Goal: Task Accomplishment & Management: Manage account settings

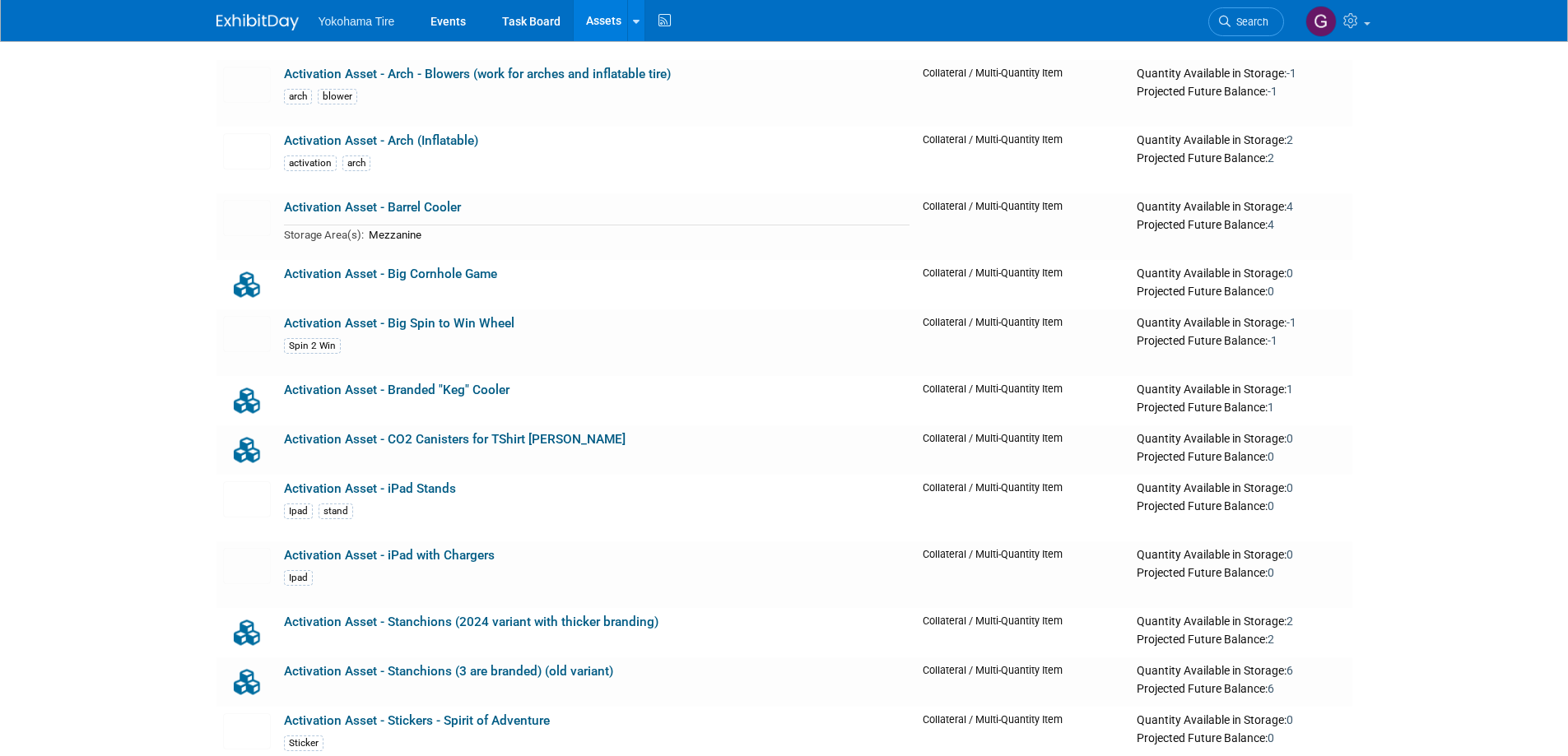
scroll to position [988, 0]
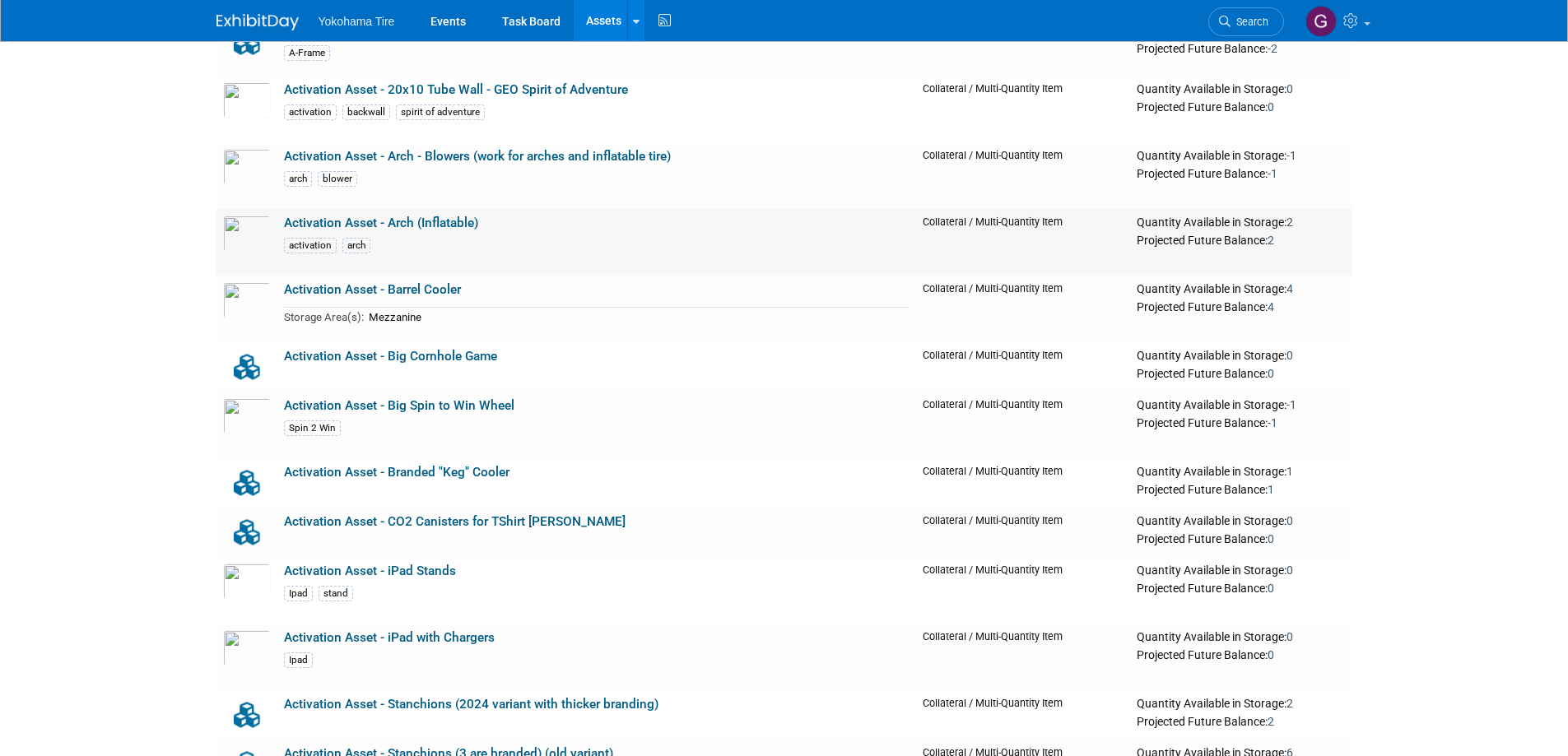
click at [392, 221] on link "Activation Asset - Arch (Inflatable)" at bounding box center [381, 223] width 194 height 15
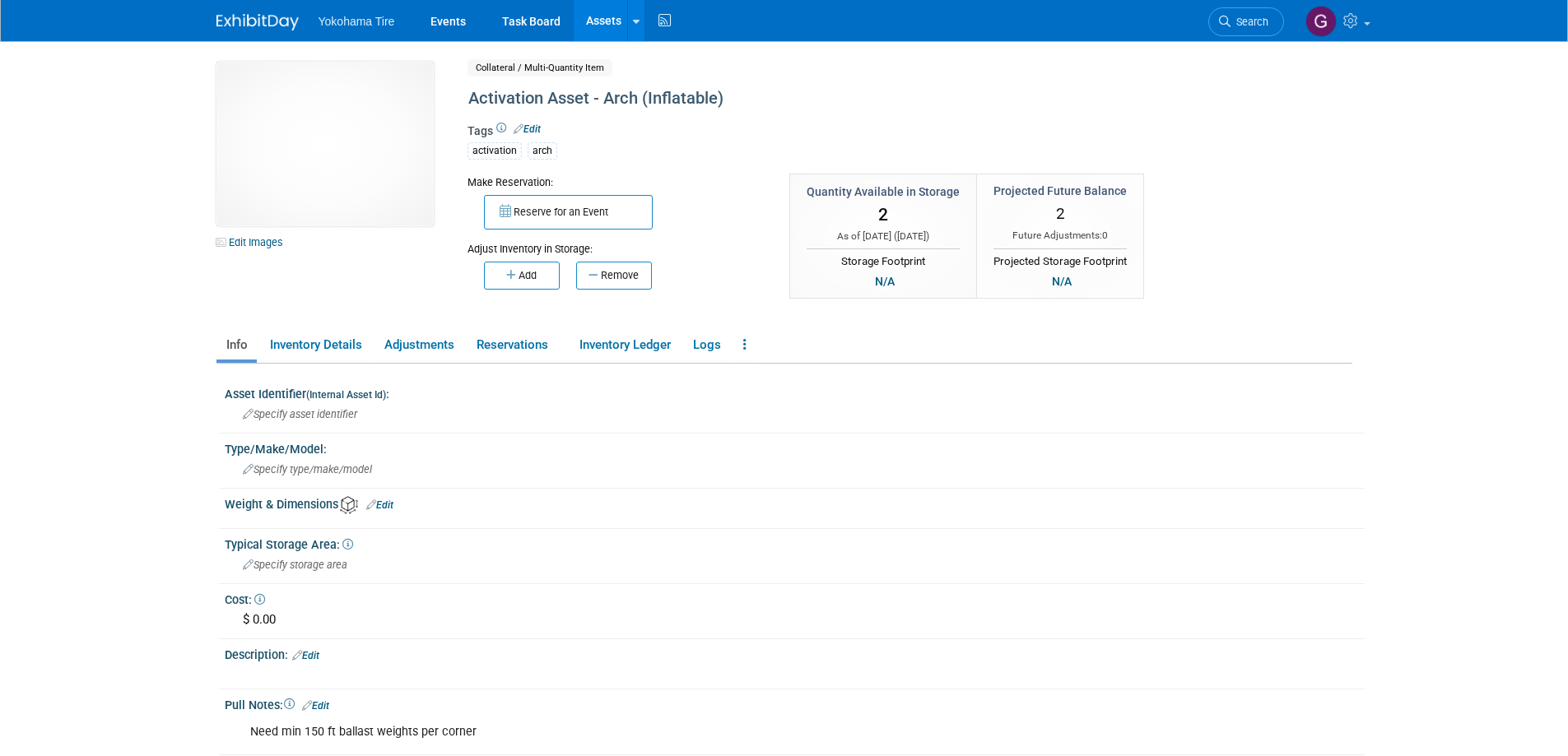
click at [601, 18] on link "Assets" at bounding box center [604, 21] width 60 height 41
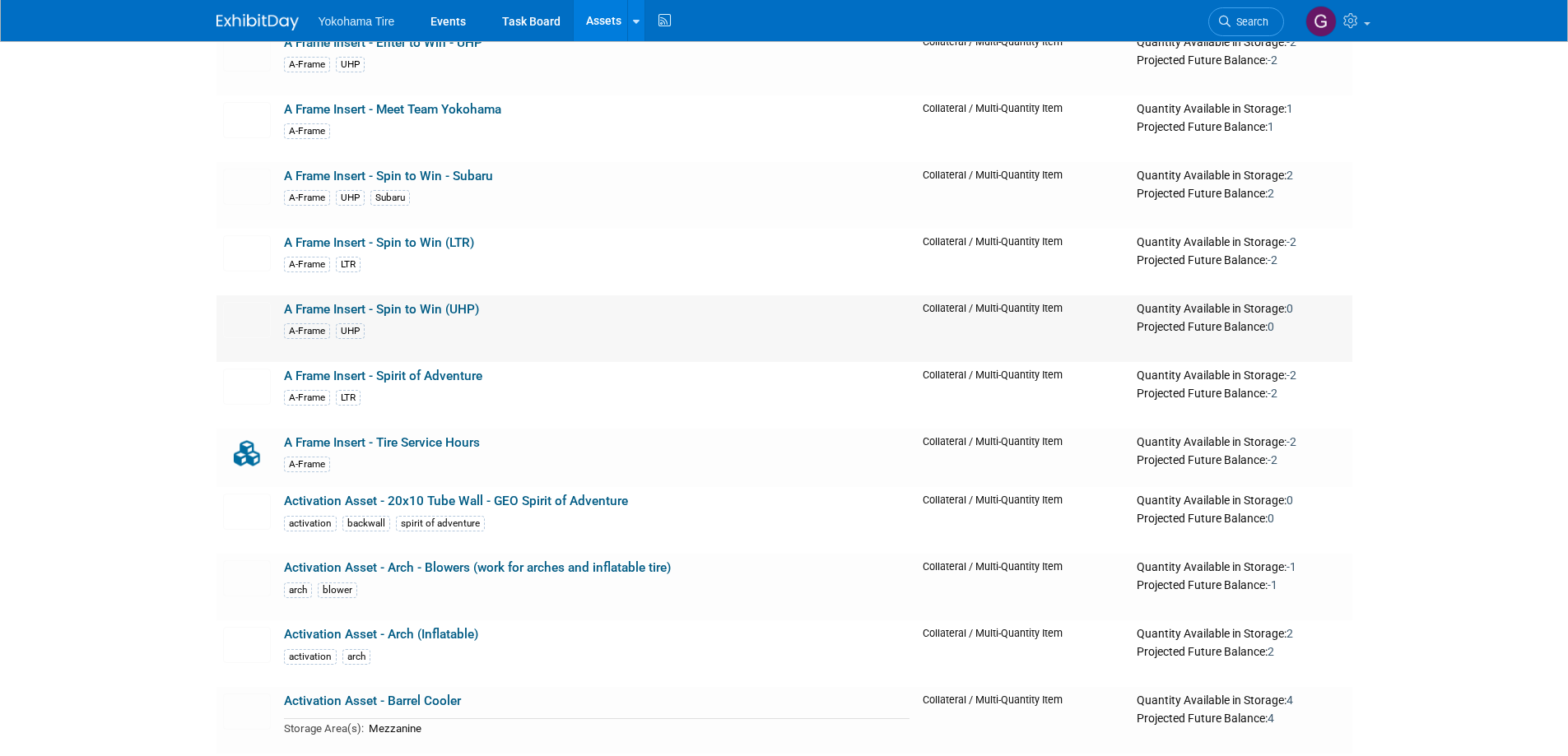
scroll to position [741, 0]
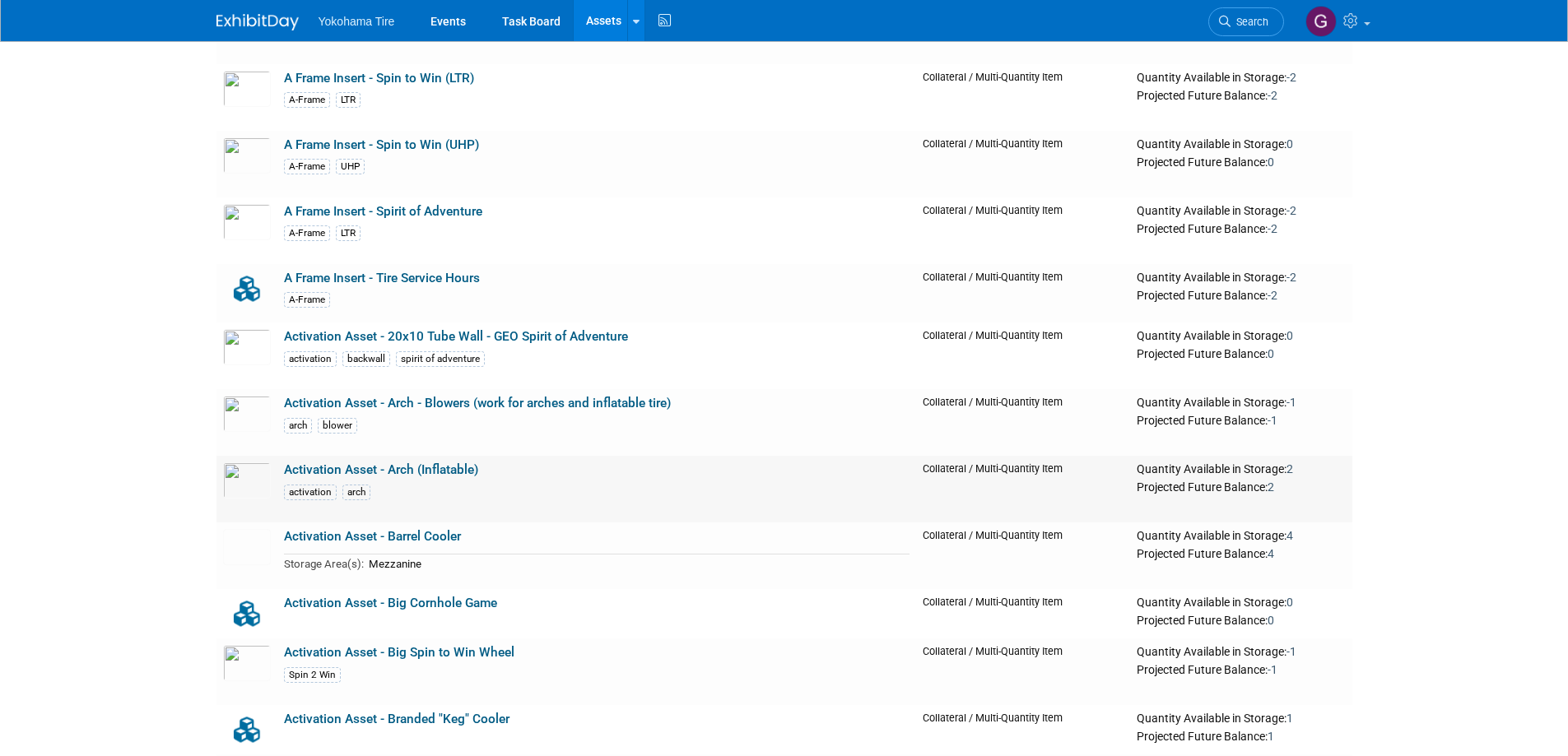
click at [404, 466] on link "Activation Asset - Arch (Inflatable)" at bounding box center [381, 470] width 194 height 15
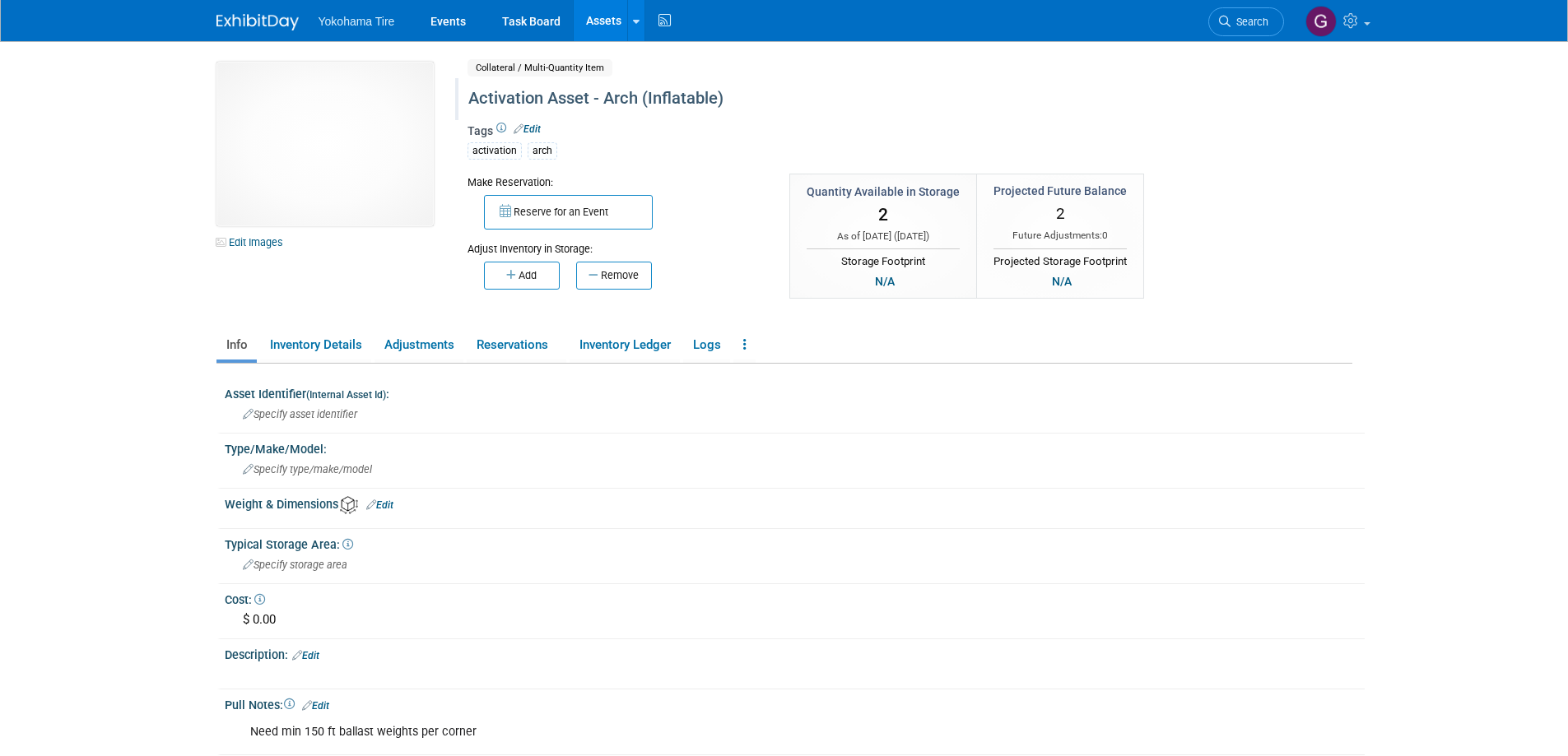
click at [658, 102] on div "Activation Asset - Arch (Inflatable)" at bounding box center [839, 98] width 754 height 29
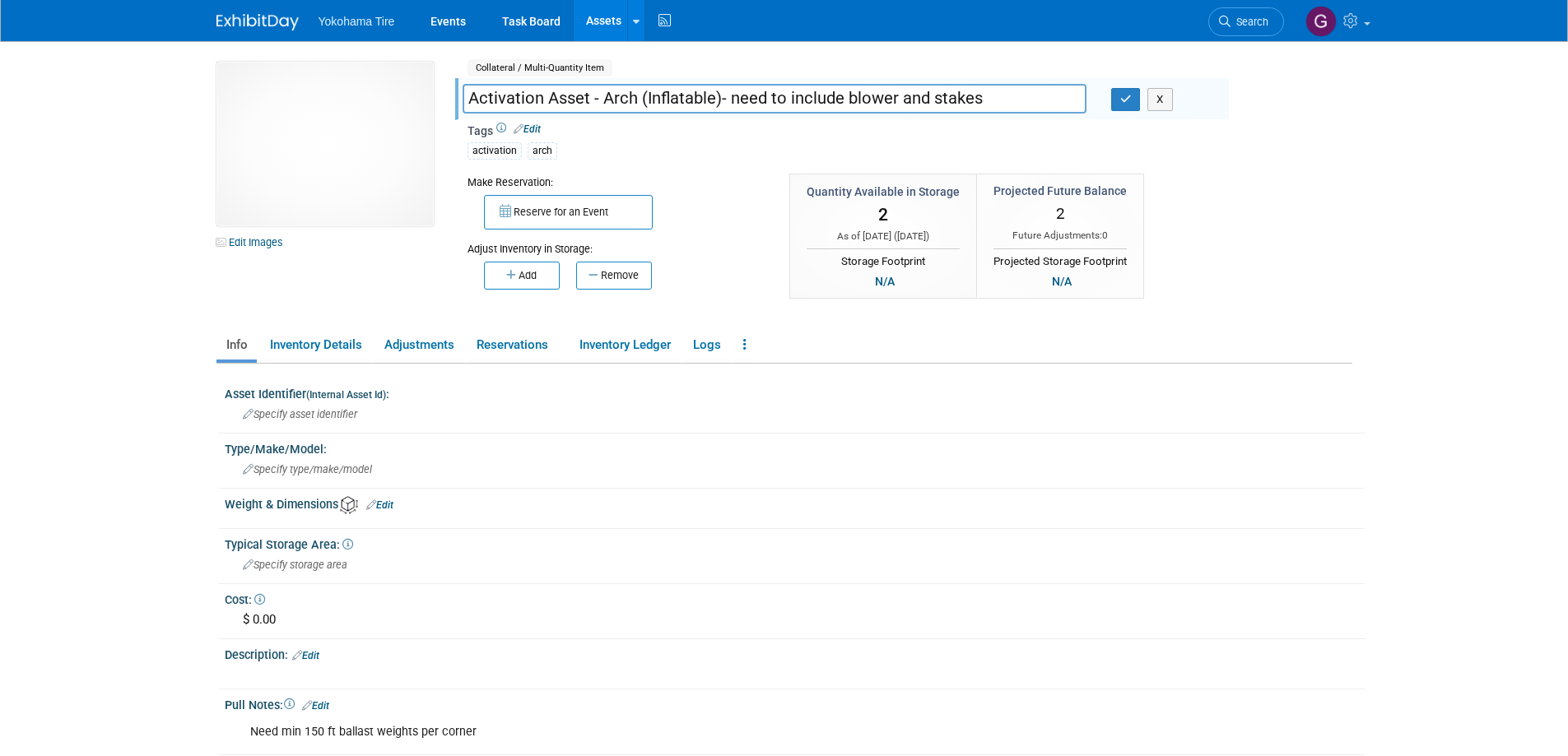
type input "Activation Asset - Arch (Inflatable)- need to include blower and stakes"
click at [1440, 180] on body "Yokohama Tire Events Task Board Assets New Asset" at bounding box center [784, 378] width 1568 height 756
click at [1128, 102] on icon "button" at bounding box center [1126, 99] width 11 height 10
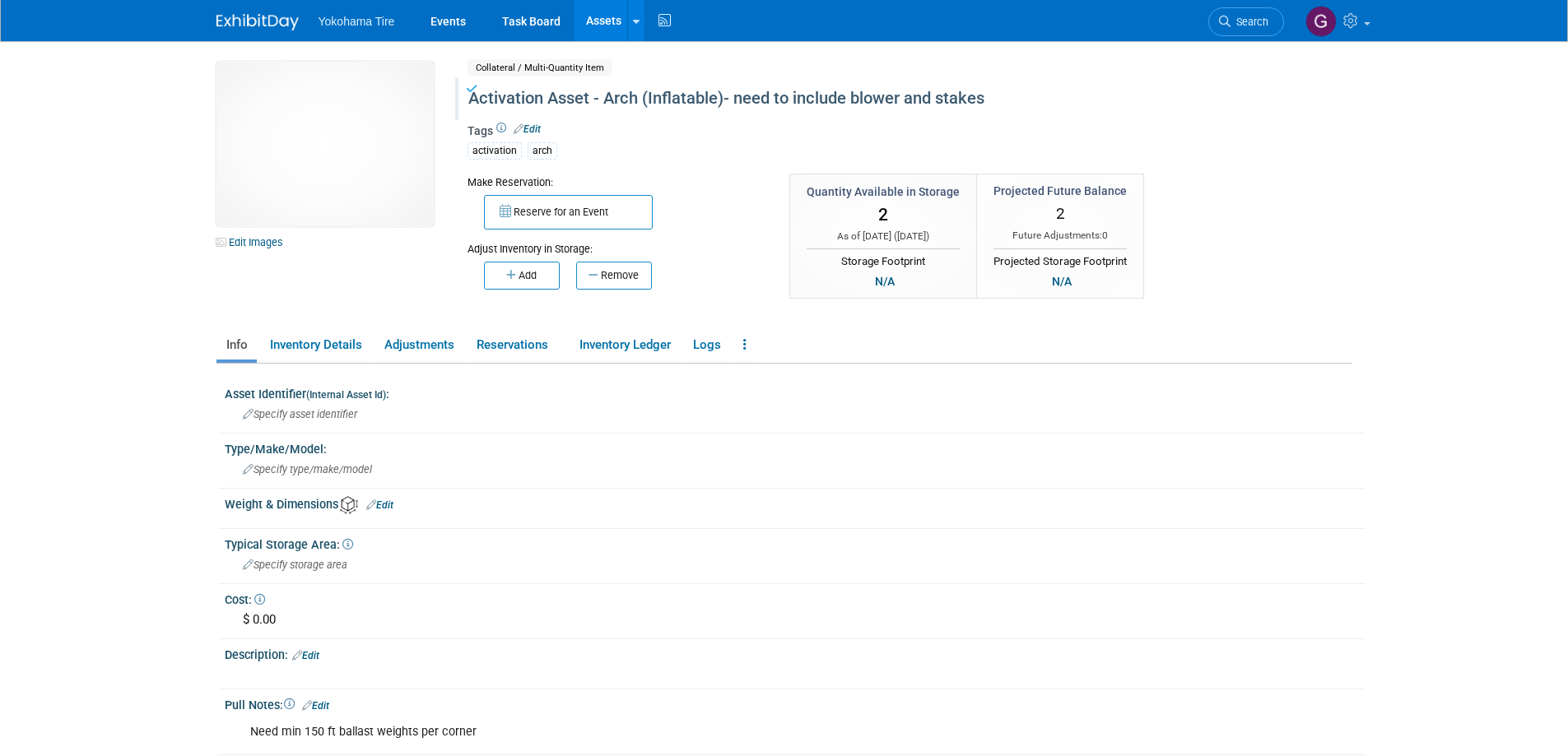
click at [606, 26] on link "Assets" at bounding box center [604, 21] width 60 height 41
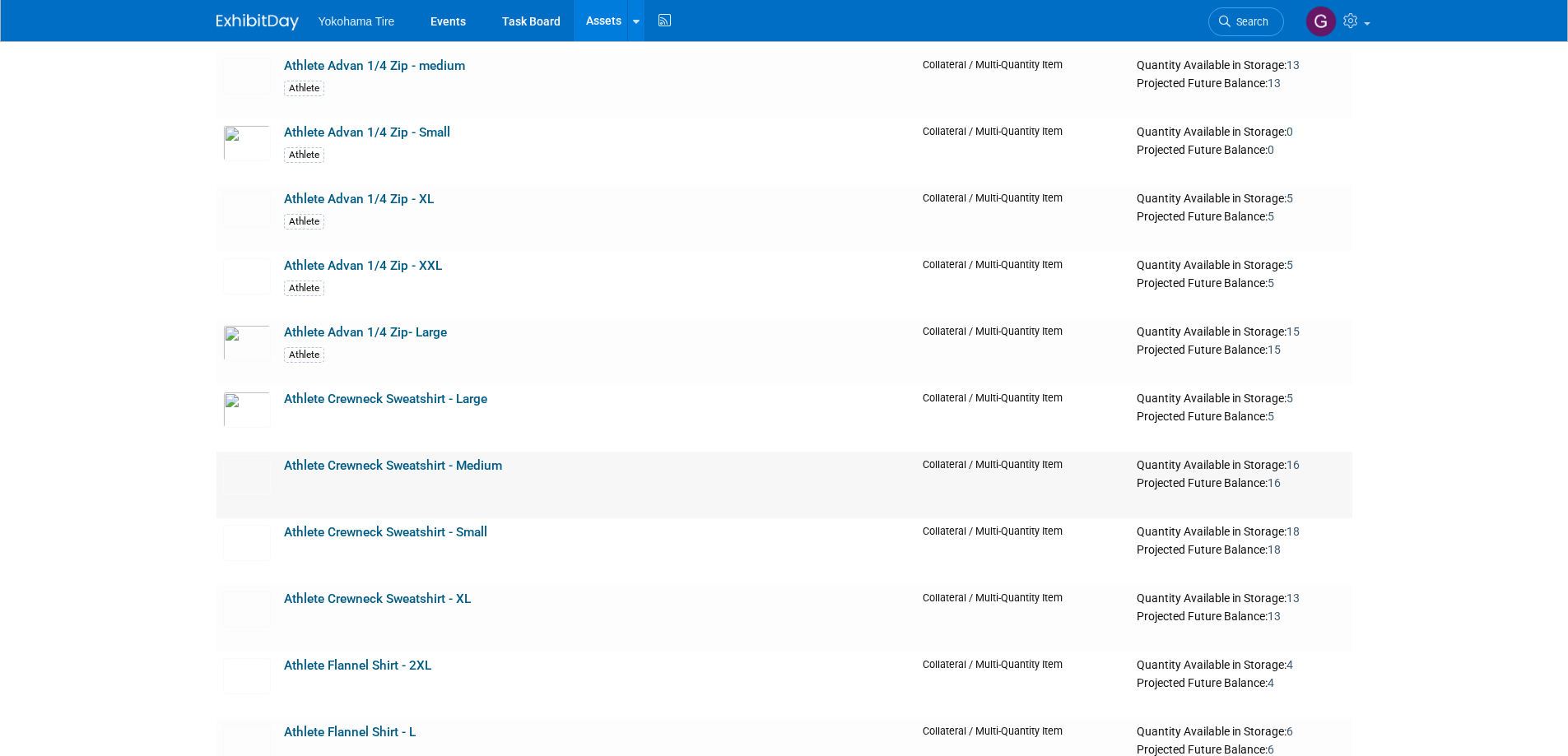
scroll to position [1893, 0]
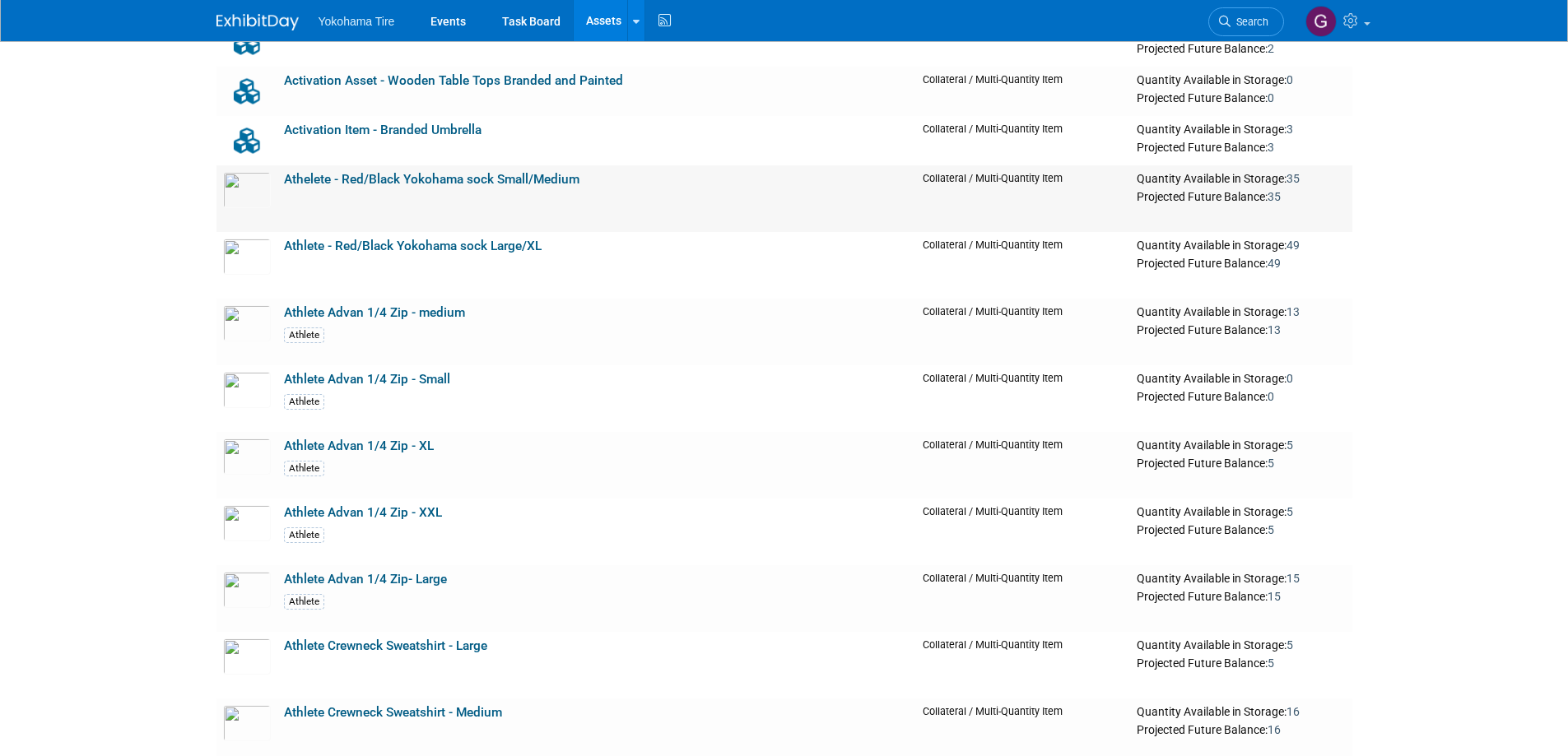
click at [682, 202] on td "Athelete - Red/Black Yokohama sock Small/Medium" at bounding box center [597, 199] width 639 height 67
click at [394, 199] on td "Athelete - Red/Black Yokohama sock Small/Medium" at bounding box center [597, 199] width 639 height 67
click at [461, 181] on link "Athelete - Red/Black Yokohama sock Small/Medium" at bounding box center [432, 180] width 296 height 15
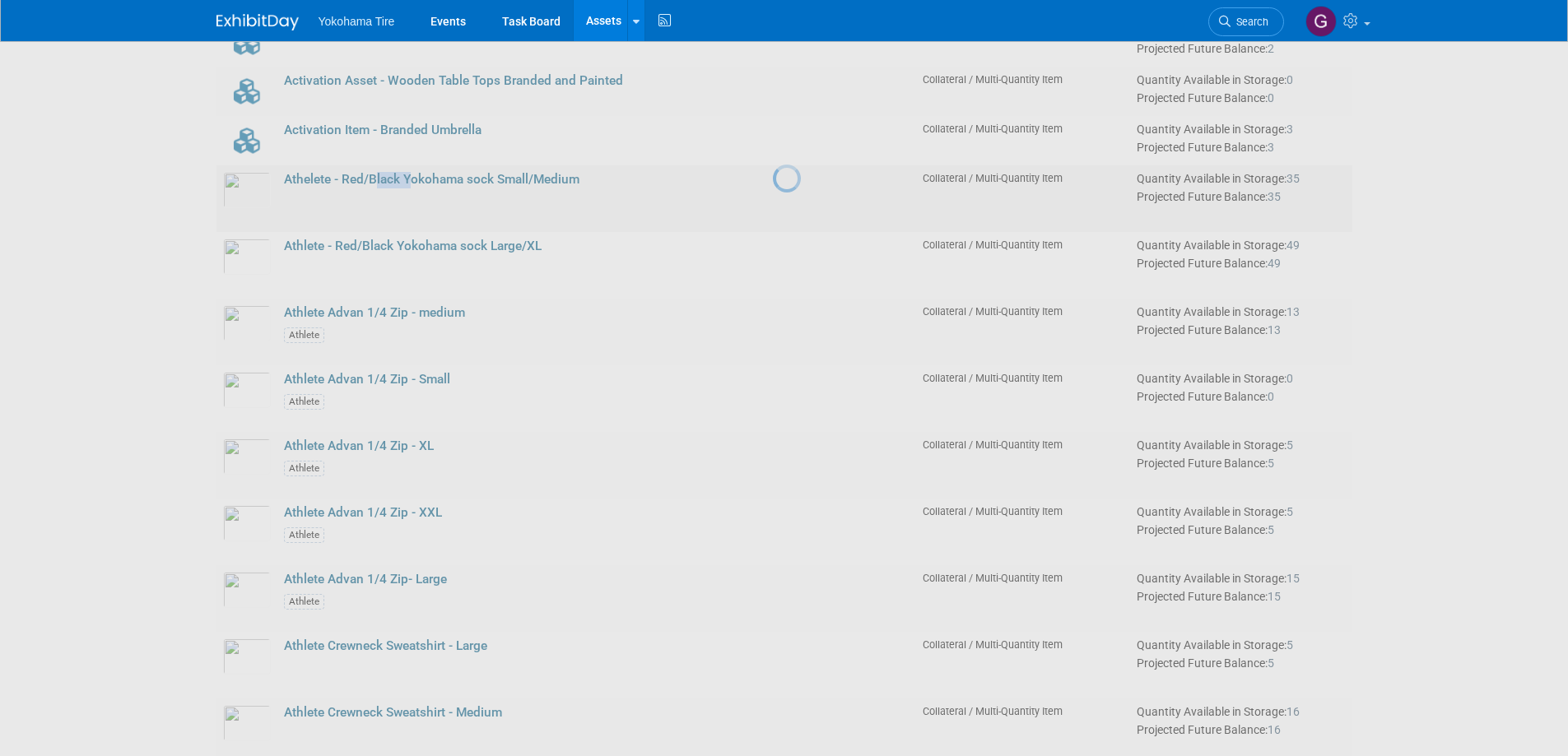
click at [773, 181] on div at bounding box center [784, 378] width 23 height 756
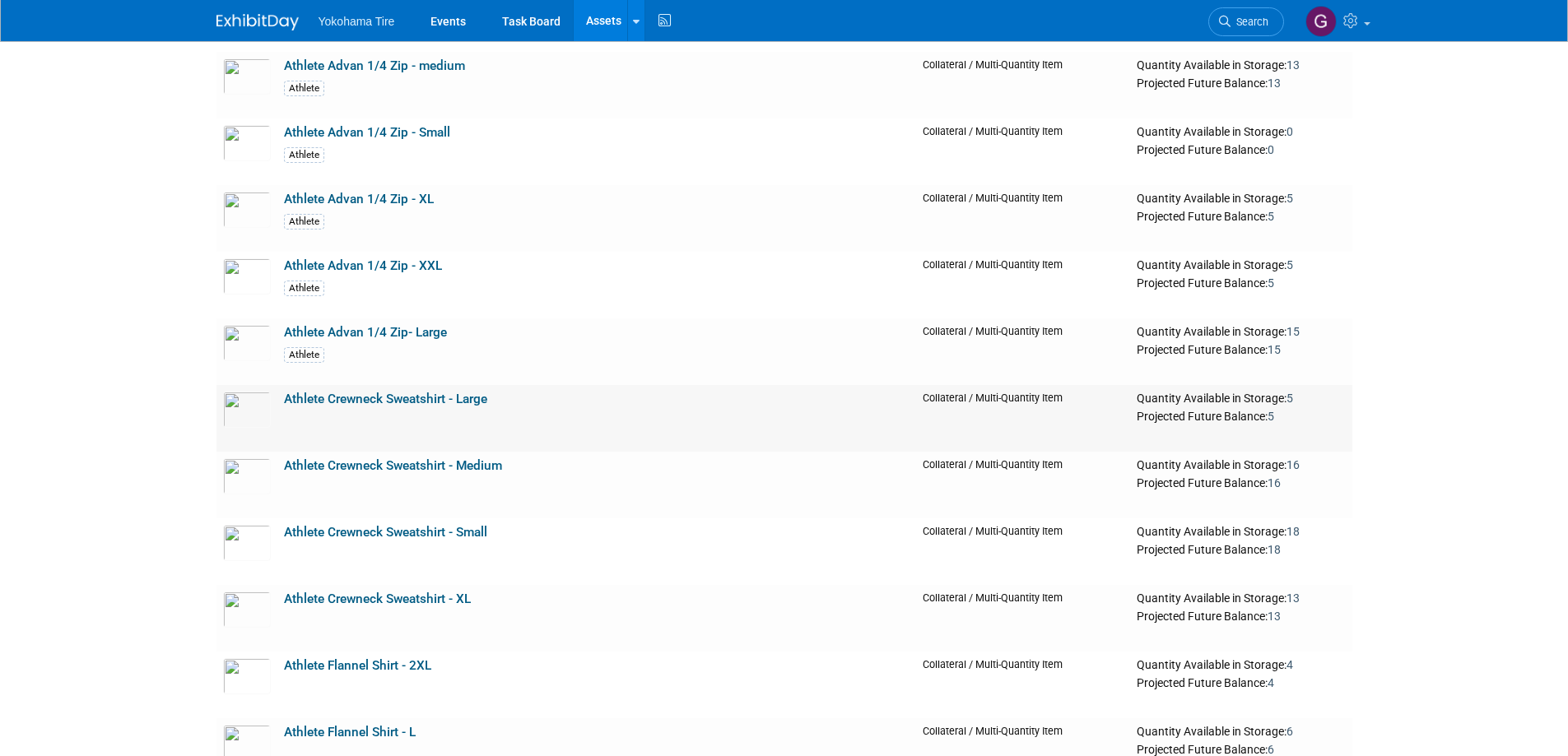
scroll to position [2305, 0]
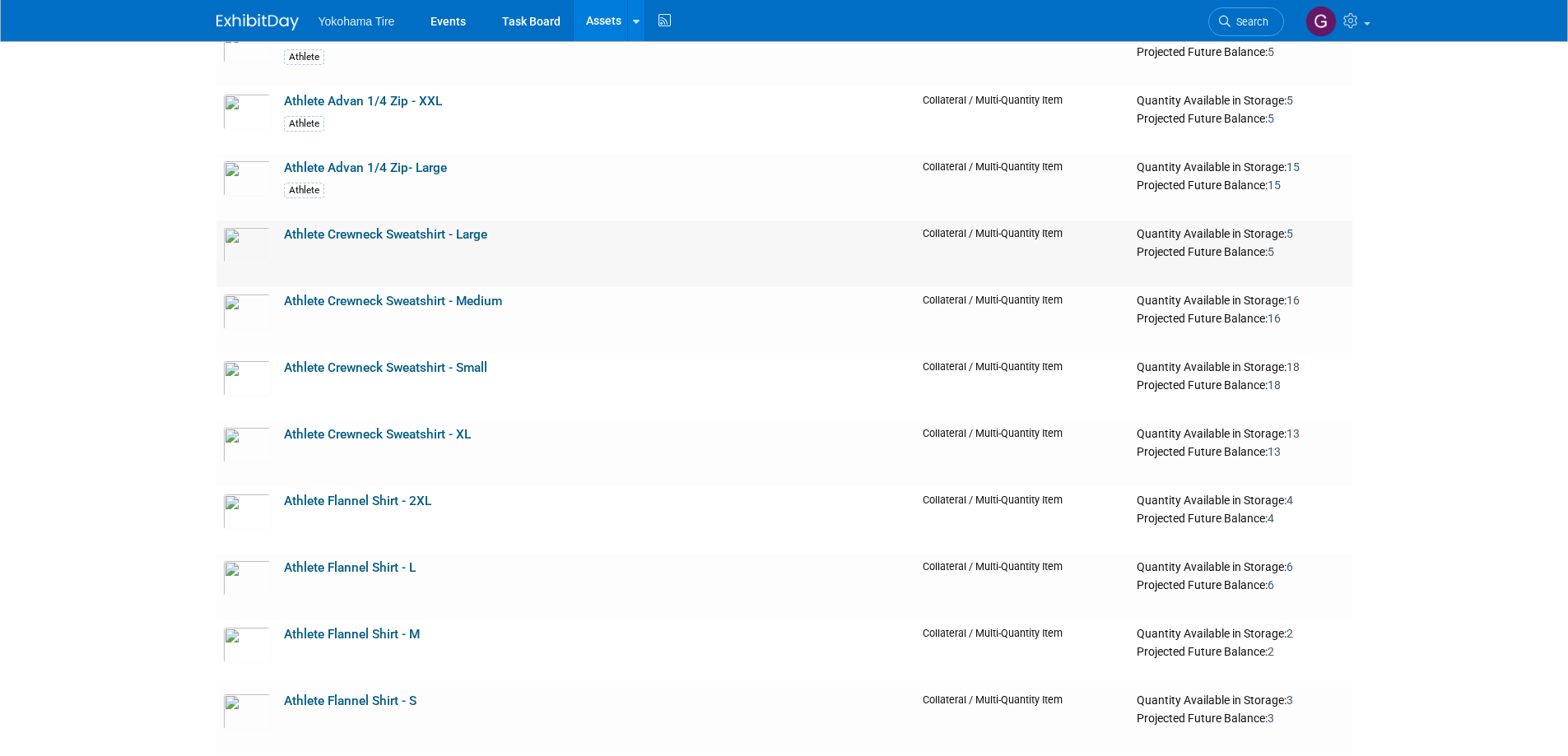
click at [357, 232] on link "Athlete Crewneck Sweatshirt - Large" at bounding box center [386, 234] width 203 height 15
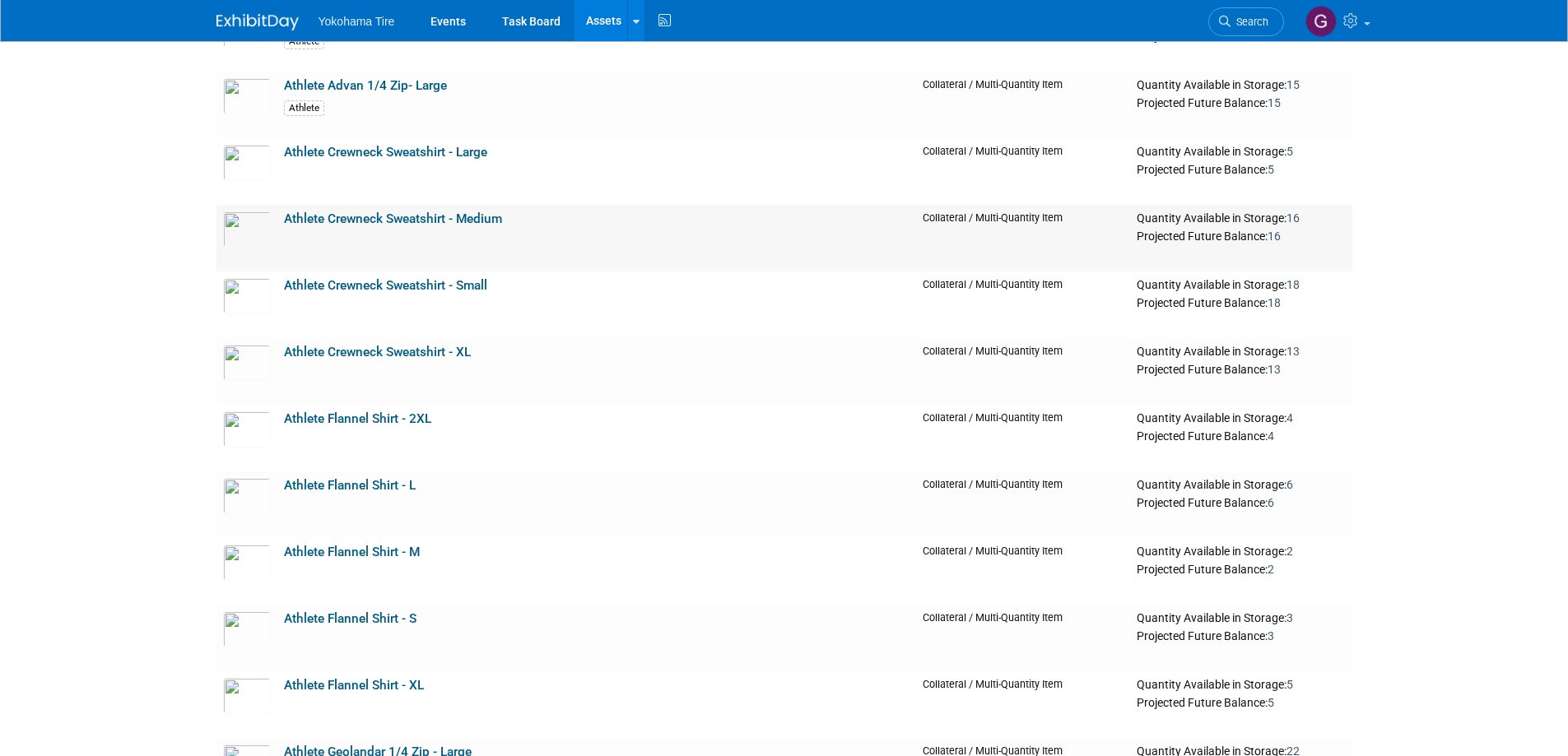
scroll to position [2469, 0]
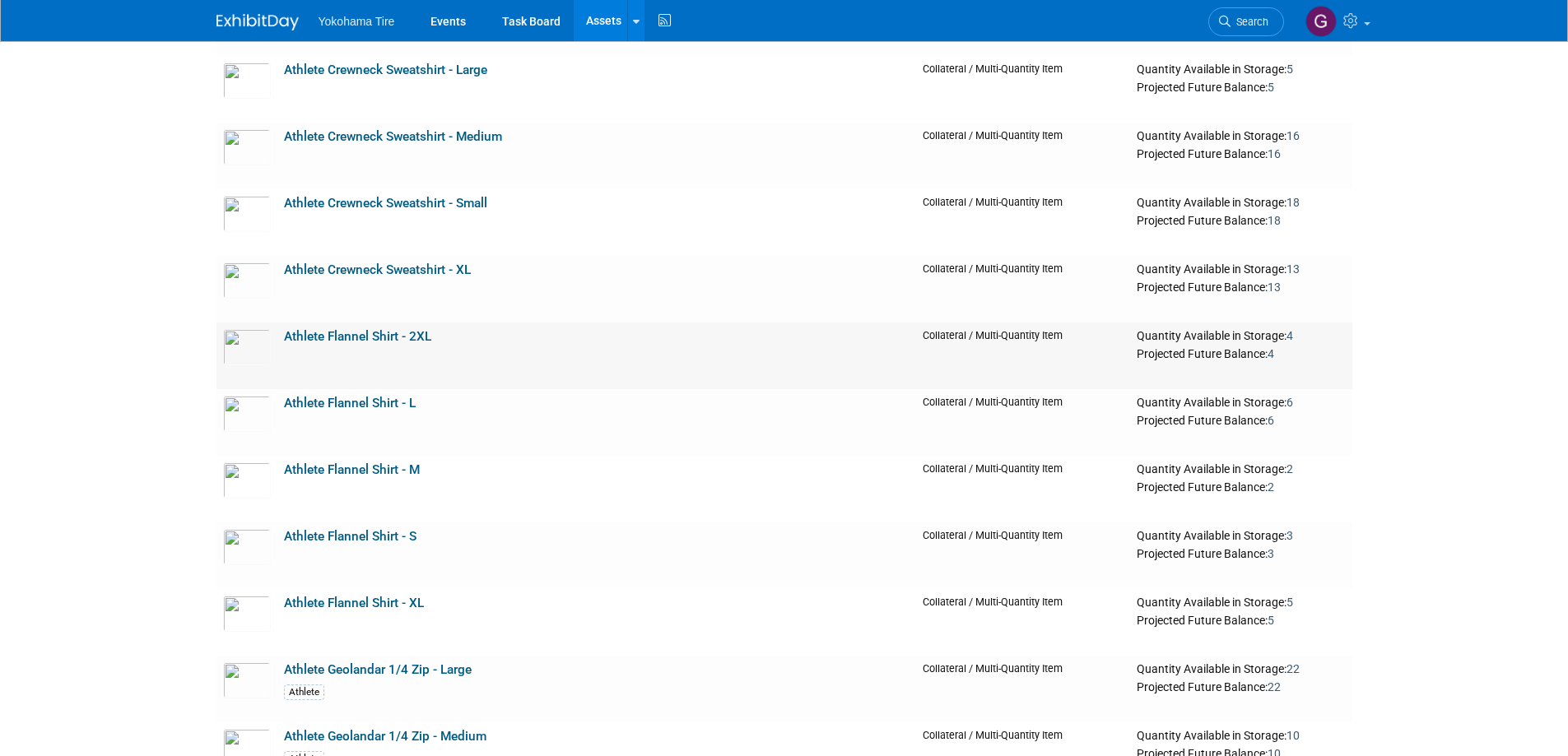
click at [323, 343] on link "Athlete Flannel Shirt - 2XL" at bounding box center [358, 337] width 147 height 15
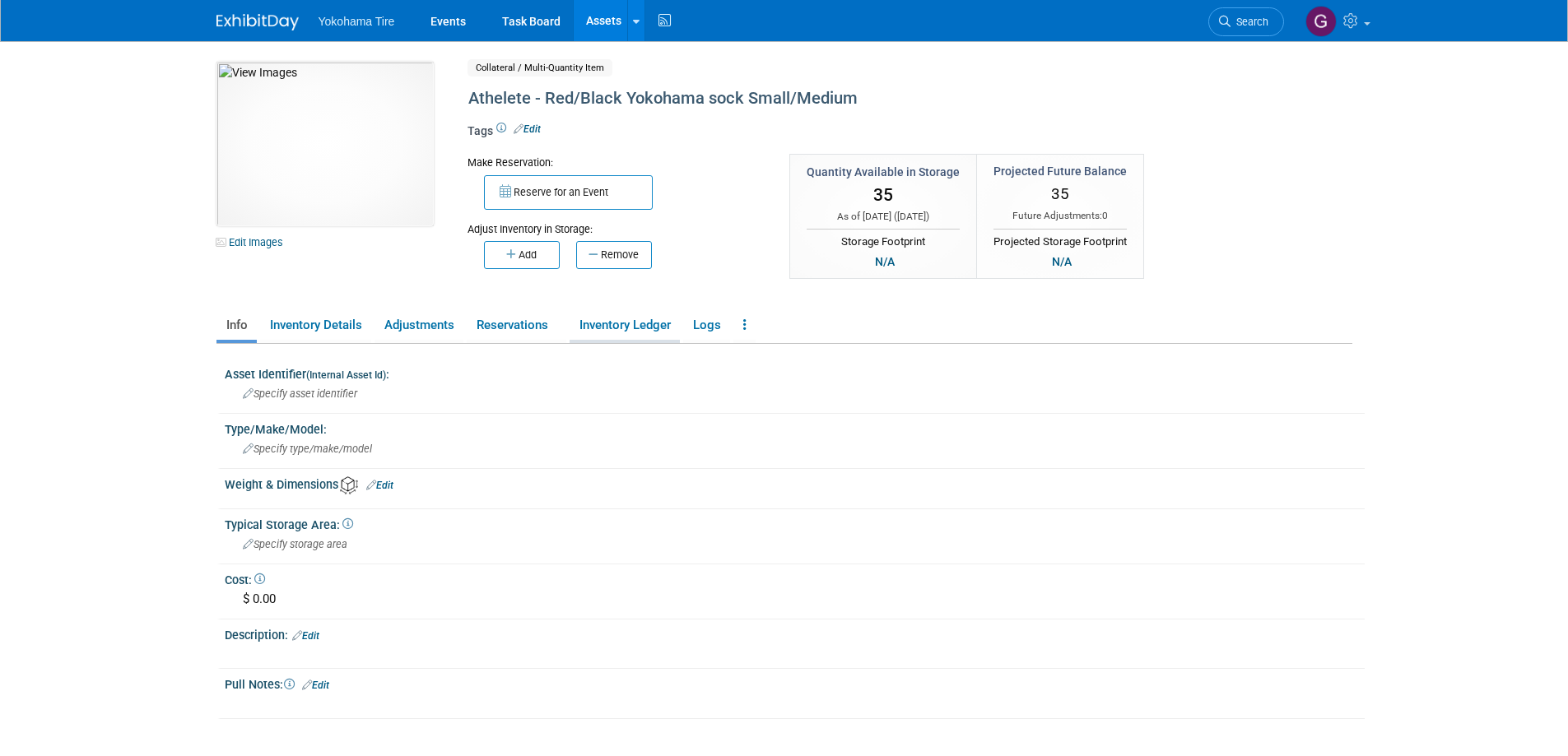
click at [625, 317] on link "Inventory Ledger" at bounding box center [624, 325] width 110 height 29
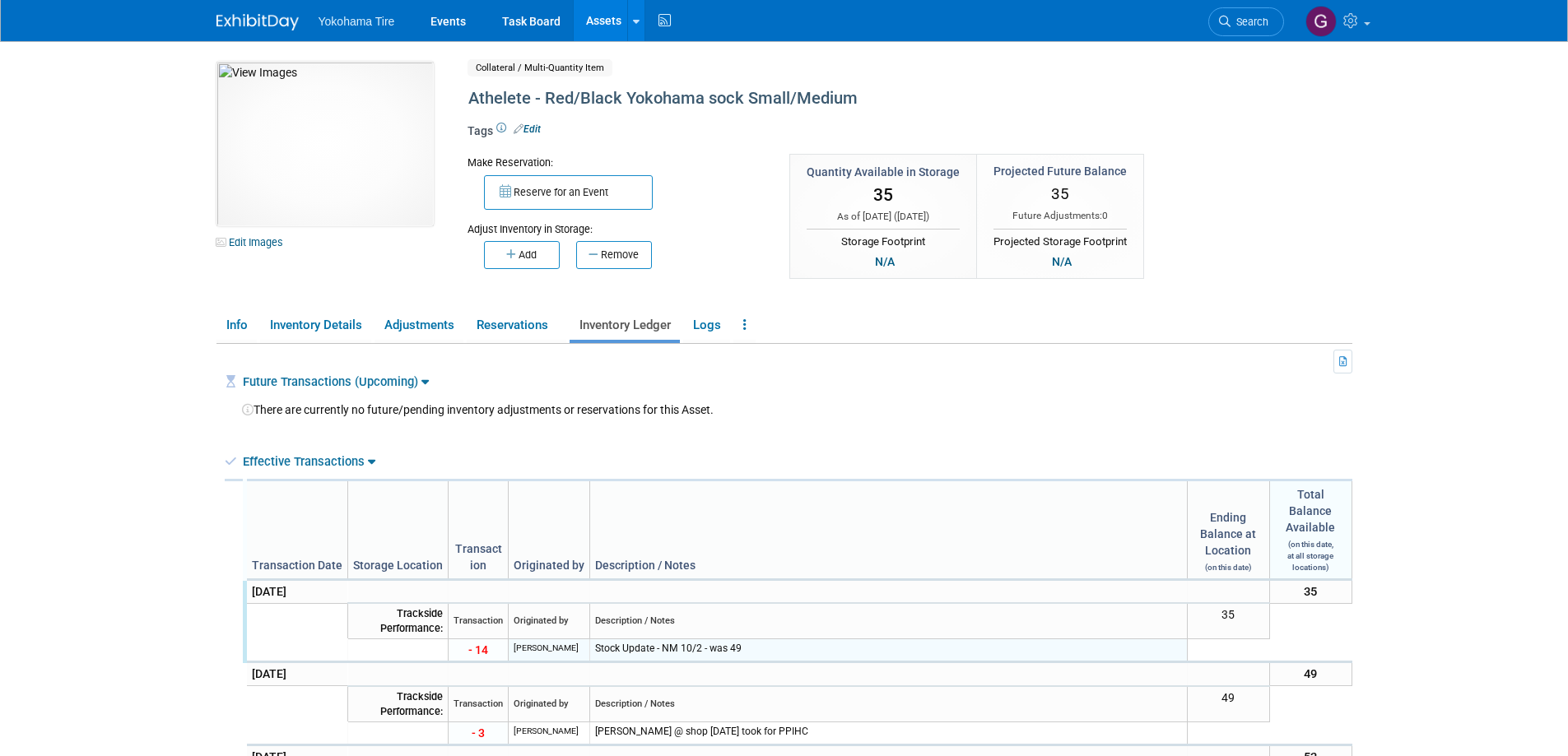
click at [612, 650] on div "Stock Update - NM 10/2 - was 49" at bounding box center [888, 649] width 587 height 14
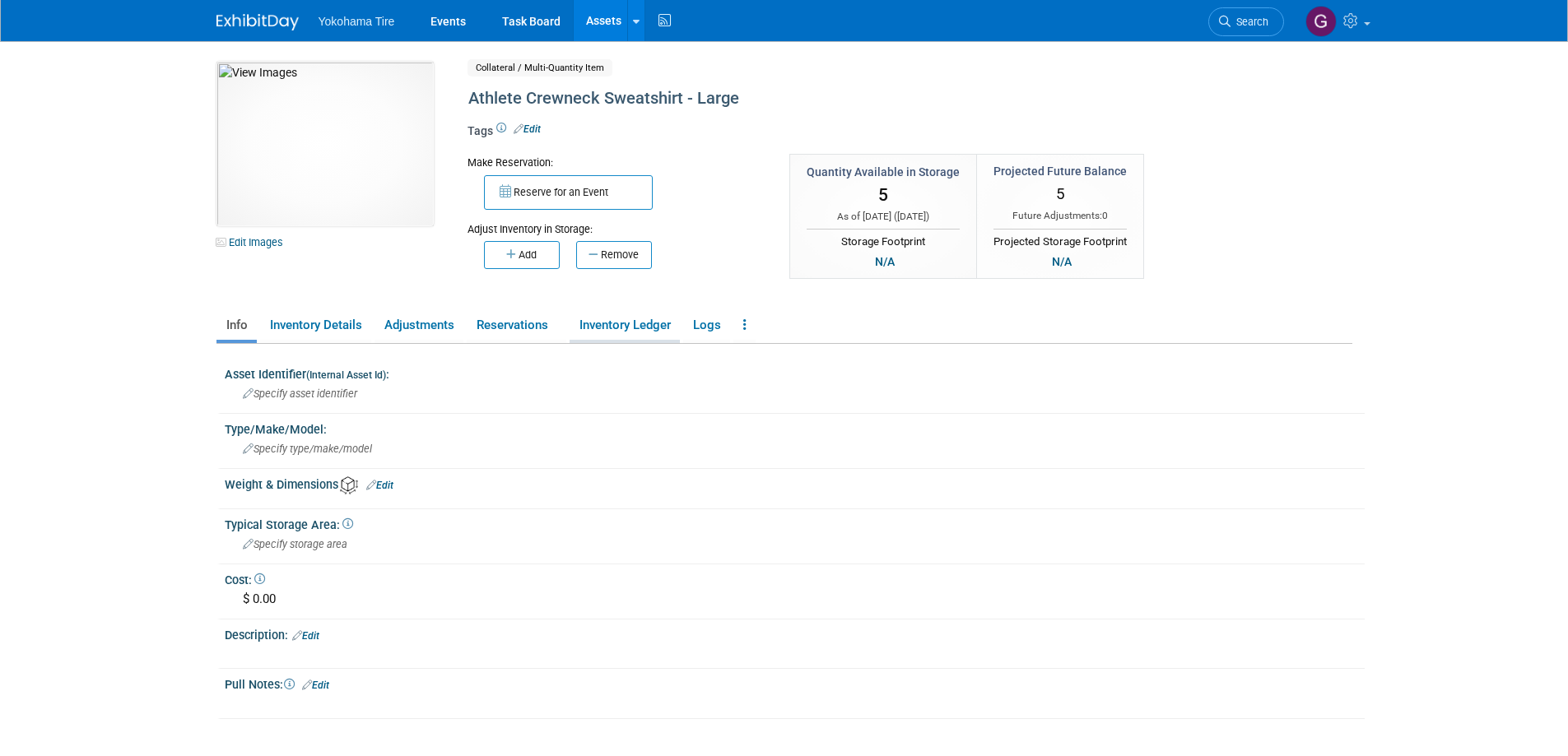
click at [629, 333] on link "Inventory Ledger" at bounding box center [624, 325] width 110 height 29
click at [600, 326] on link "Inventory Ledger" at bounding box center [624, 325] width 110 height 29
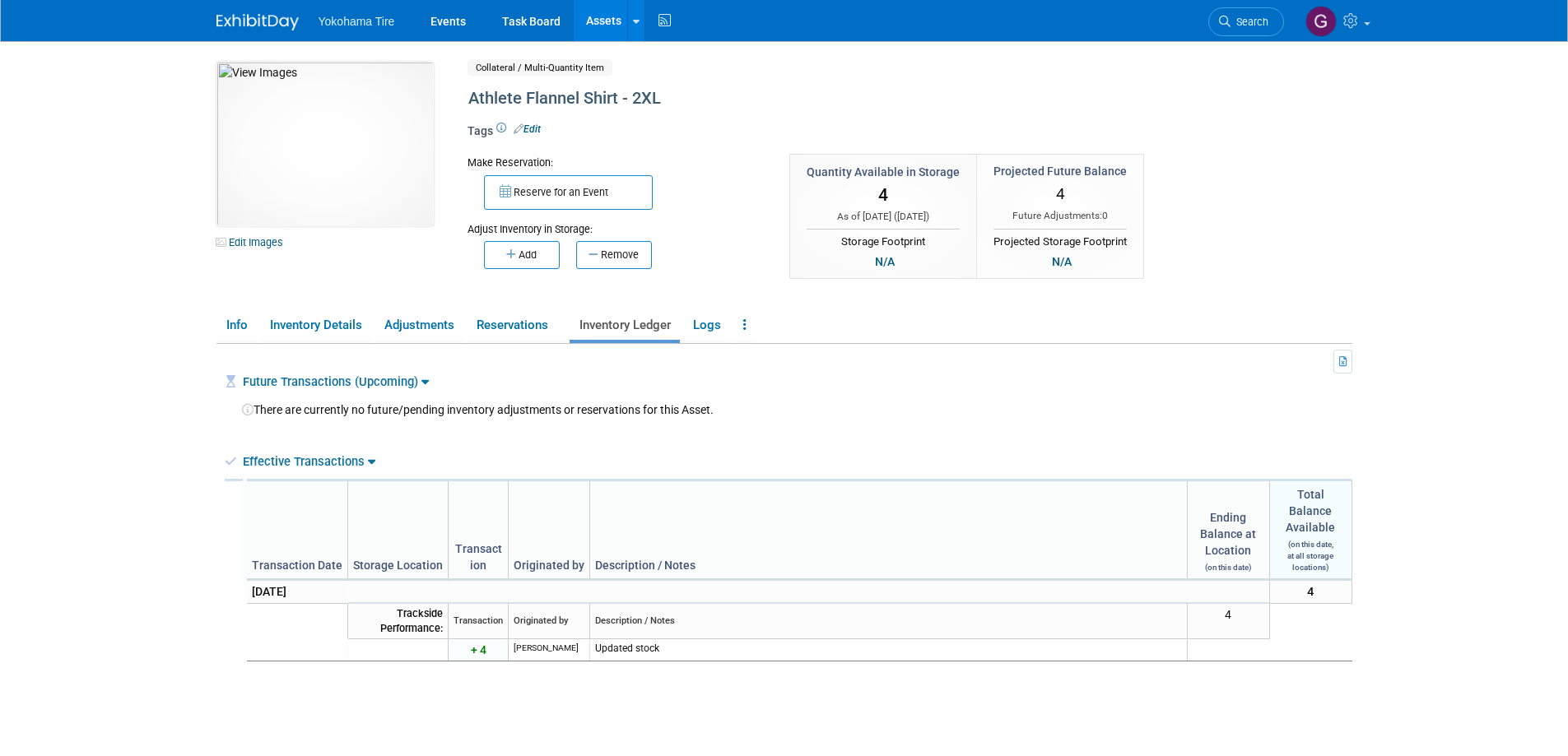
click at [607, 15] on link "Assets" at bounding box center [604, 21] width 60 height 41
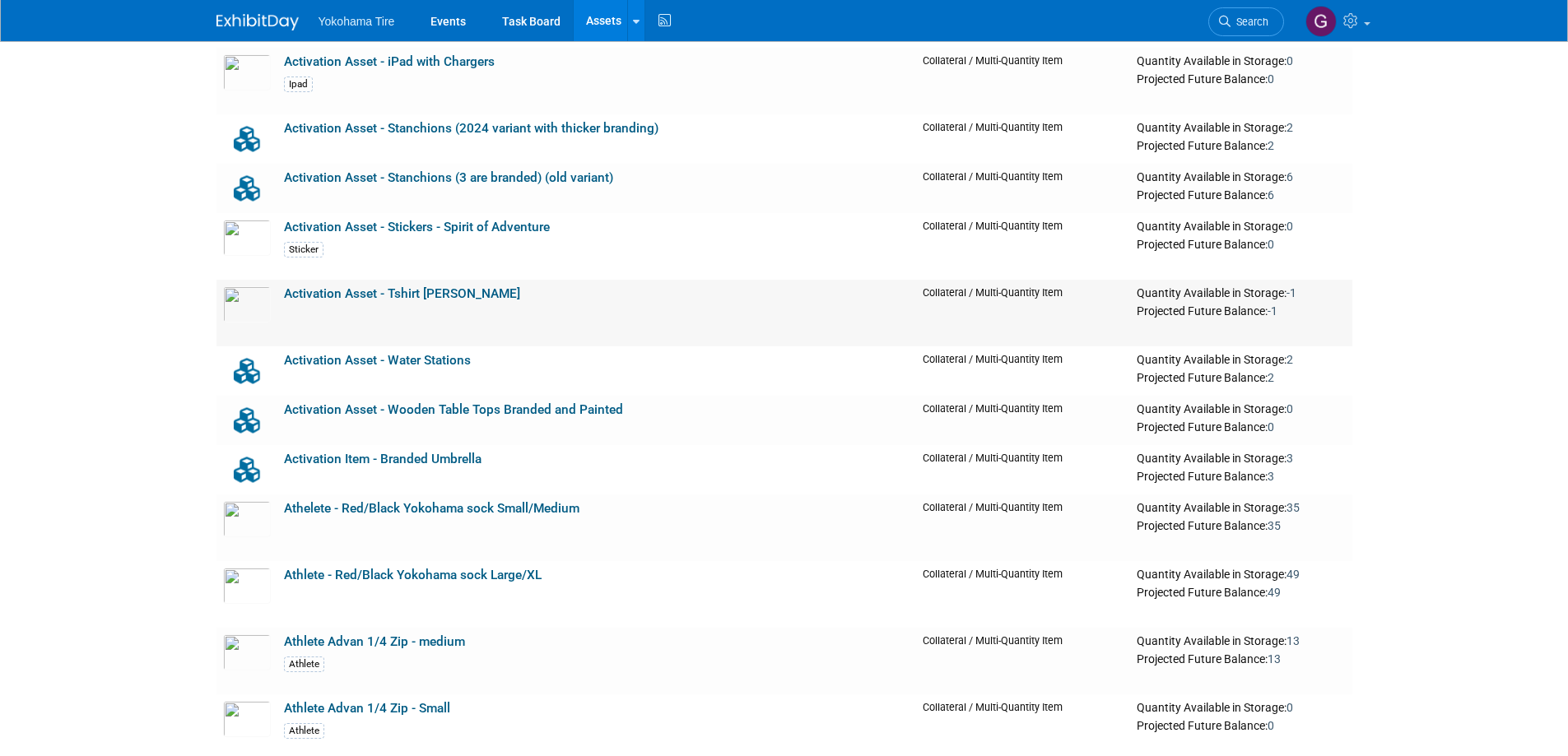
scroll to position [1482, 0]
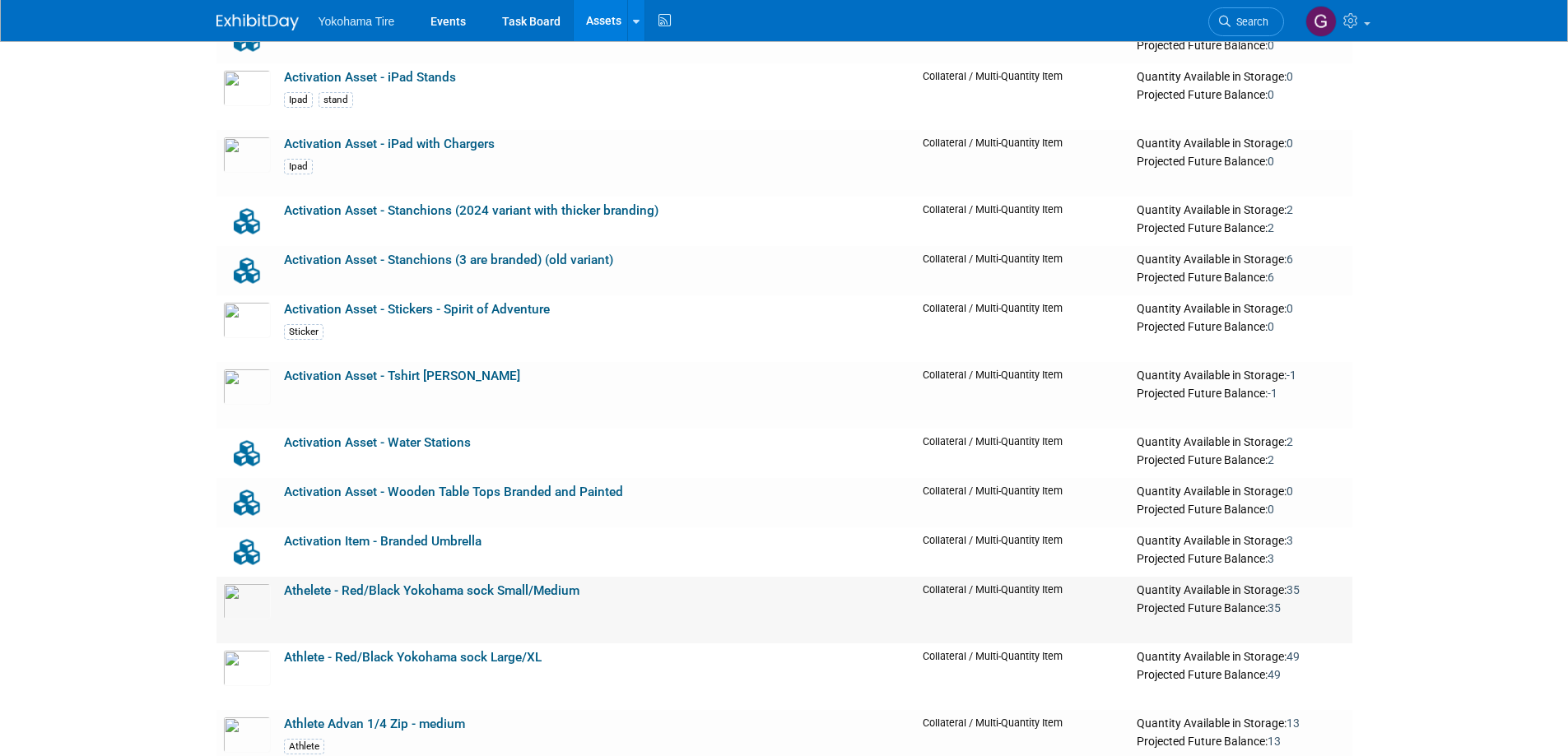
click at [368, 587] on link "Athelete - Red/Black Yokohama sock Small/Medium" at bounding box center [432, 591] width 296 height 15
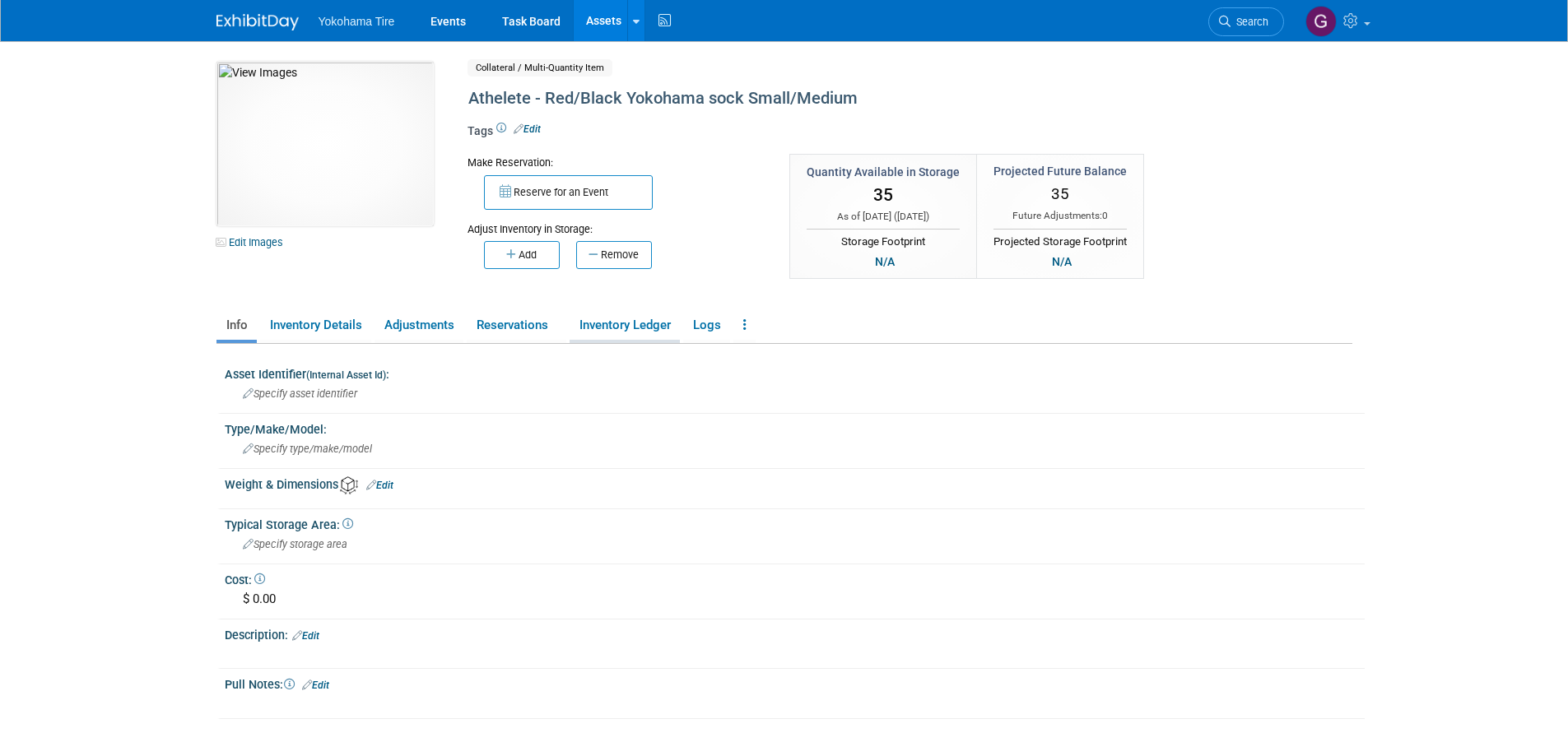
click at [614, 325] on link "Inventory Ledger" at bounding box center [624, 325] width 110 height 29
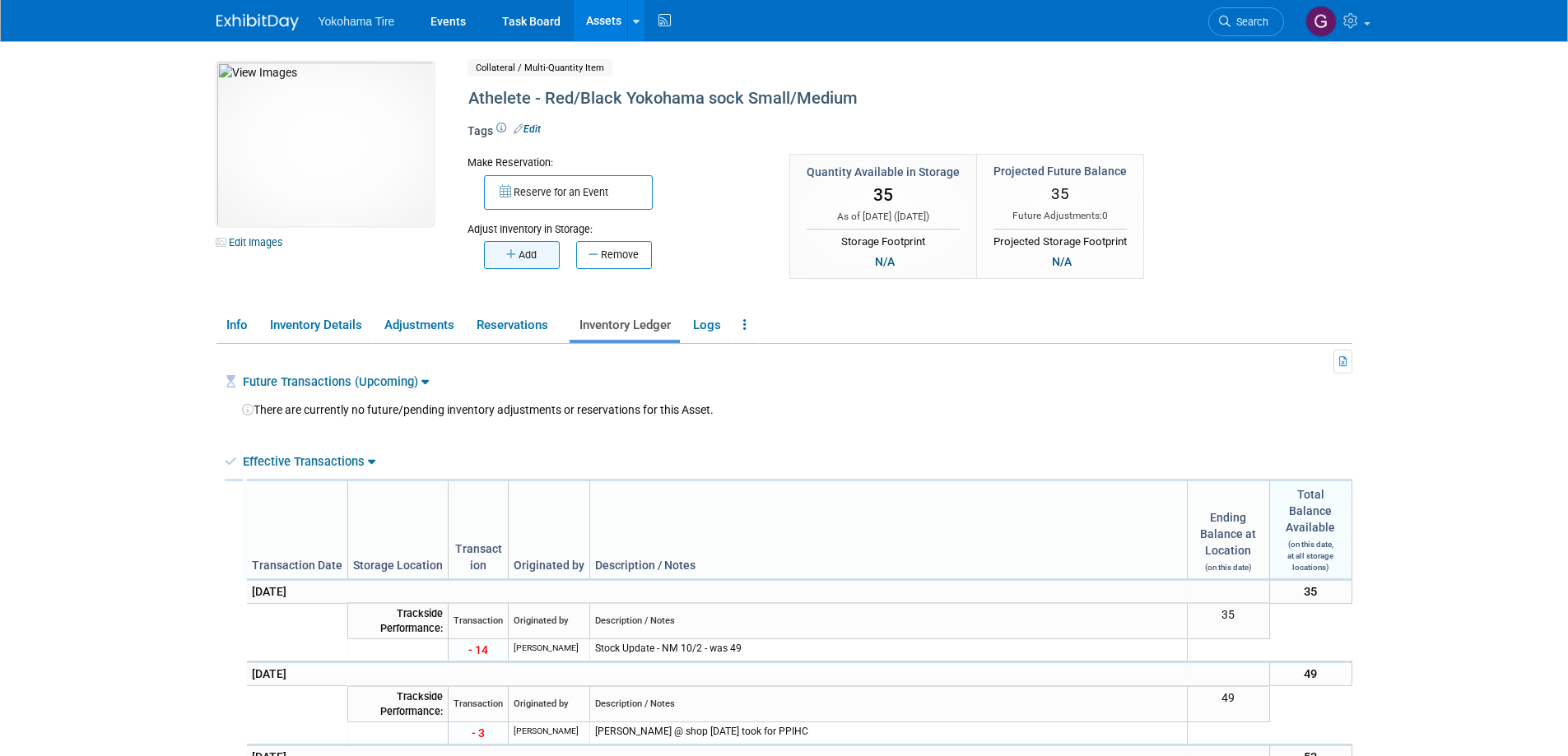
click at [520, 252] on button "Add" at bounding box center [522, 255] width 75 height 28
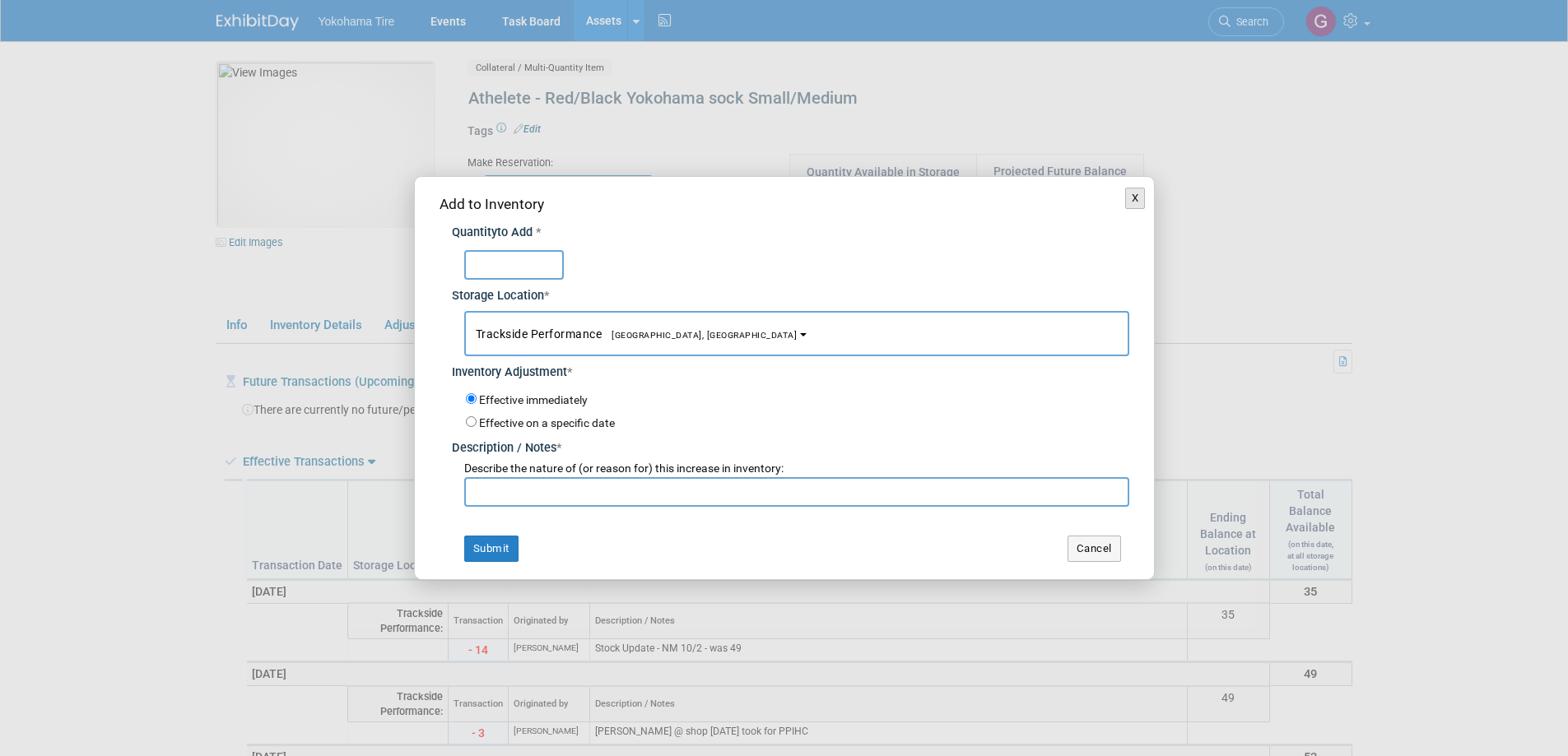
click at [1138, 201] on button "X" at bounding box center [1136, 198] width 21 height 22
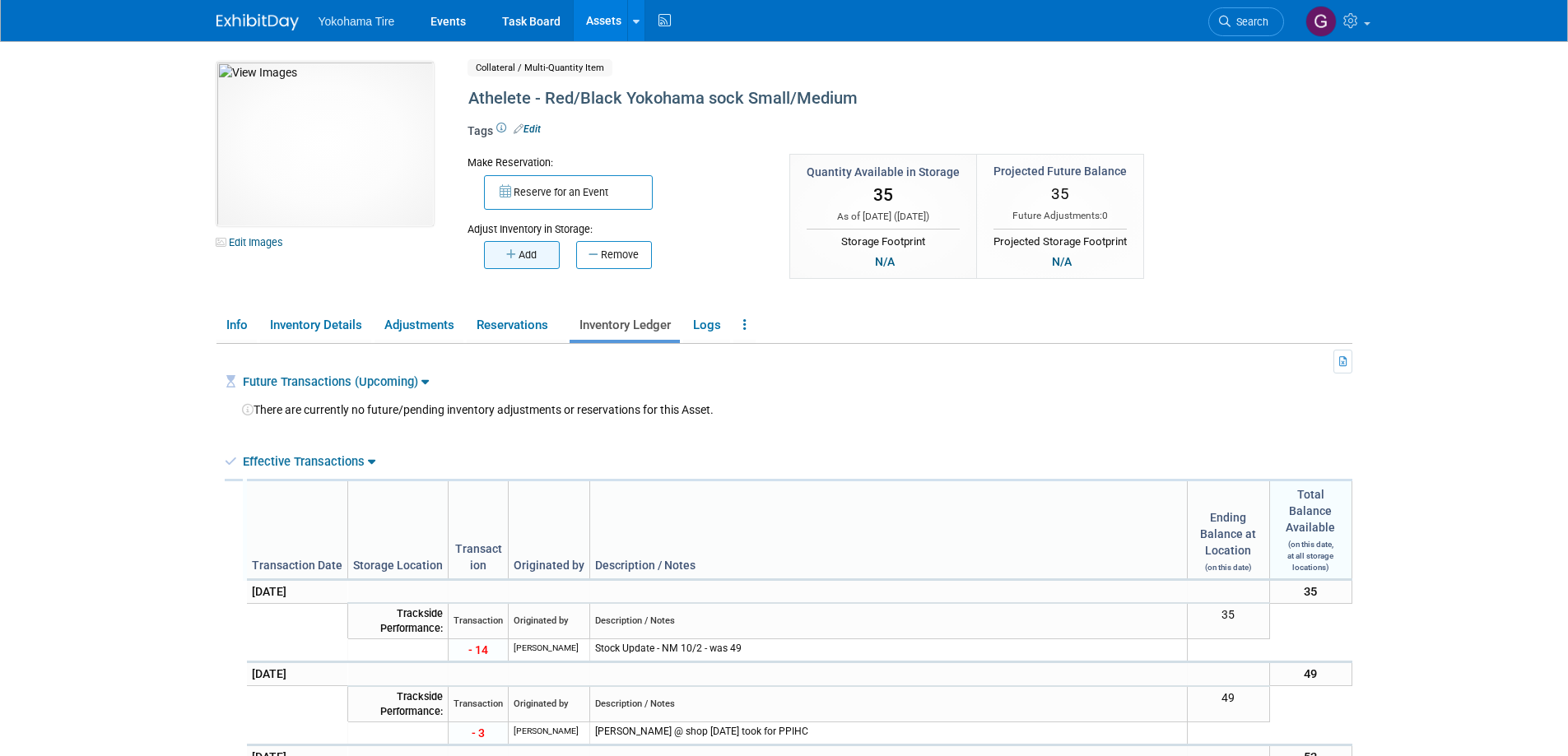
click at [512, 251] on icon "button" at bounding box center [512, 254] width 12 height 10
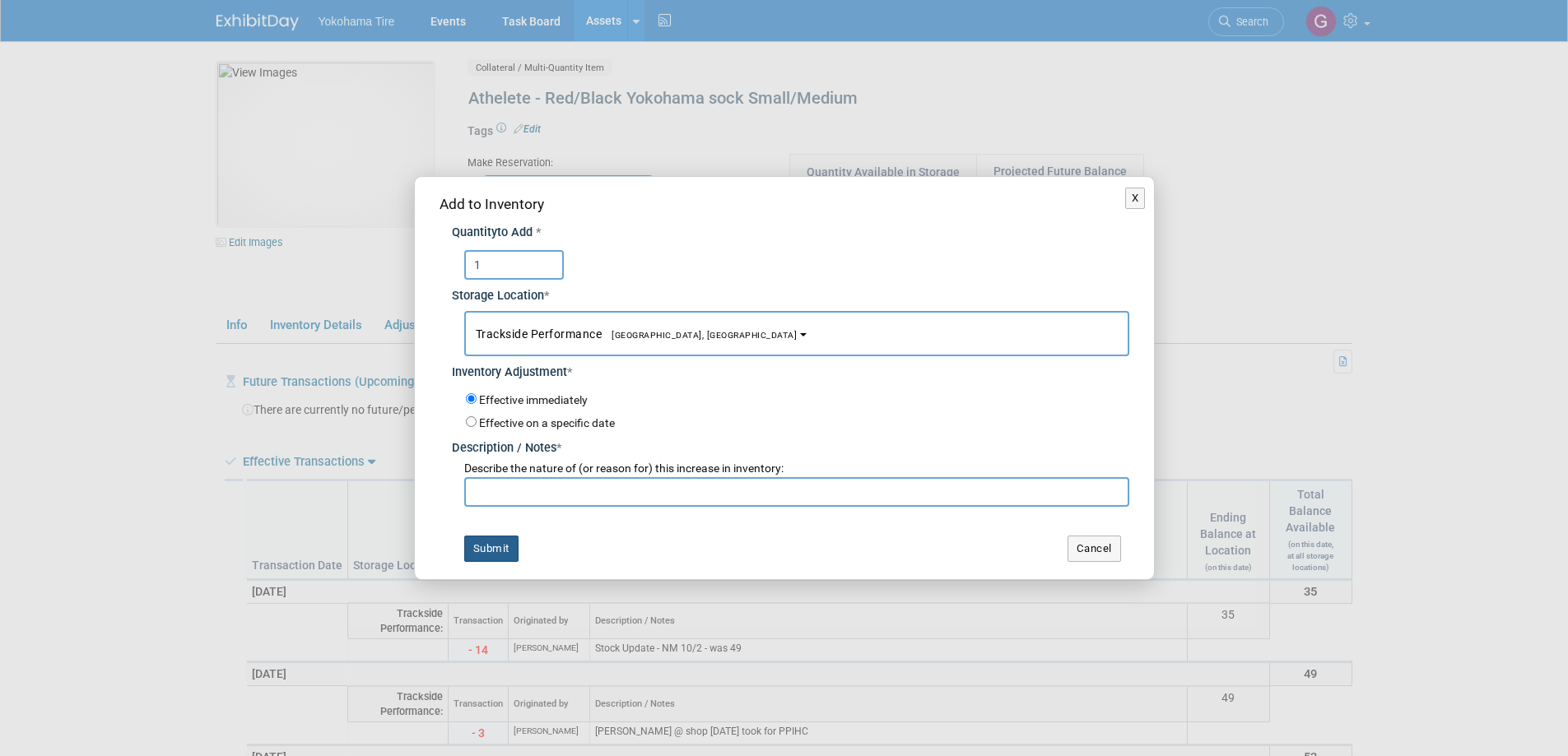
type input "1"
click at [491, 553] on button "Submit" at bounding box center [492, 549] width 55 height 26
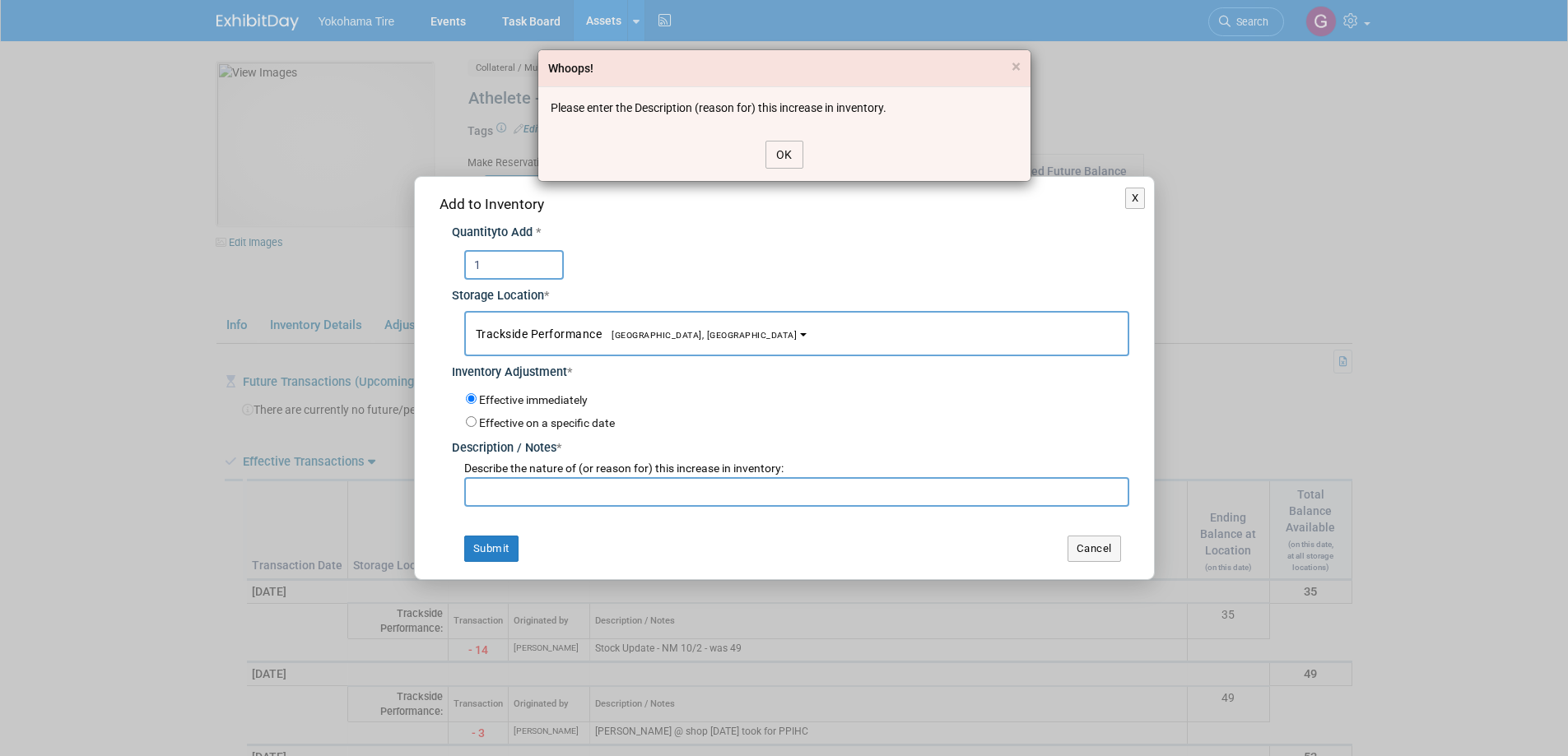
click at [795, 147] on button "OK" at bounding box center [784, 154] width 38 height 28
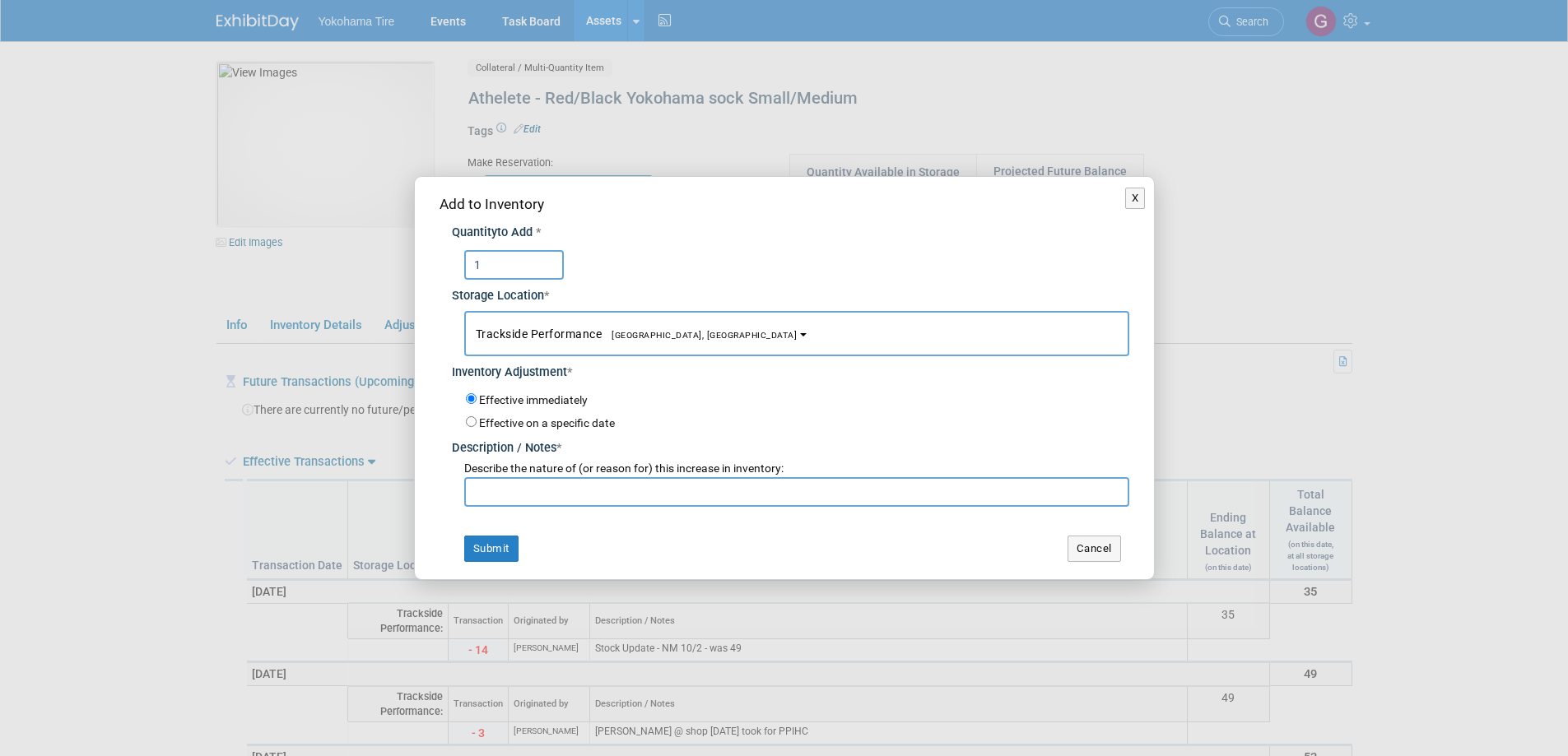
click at [521, 491] on input "text" at bounding box center [797, 491] width 665 height 29
type input "i"
type input "["
type input "physical inventory check by Nate"
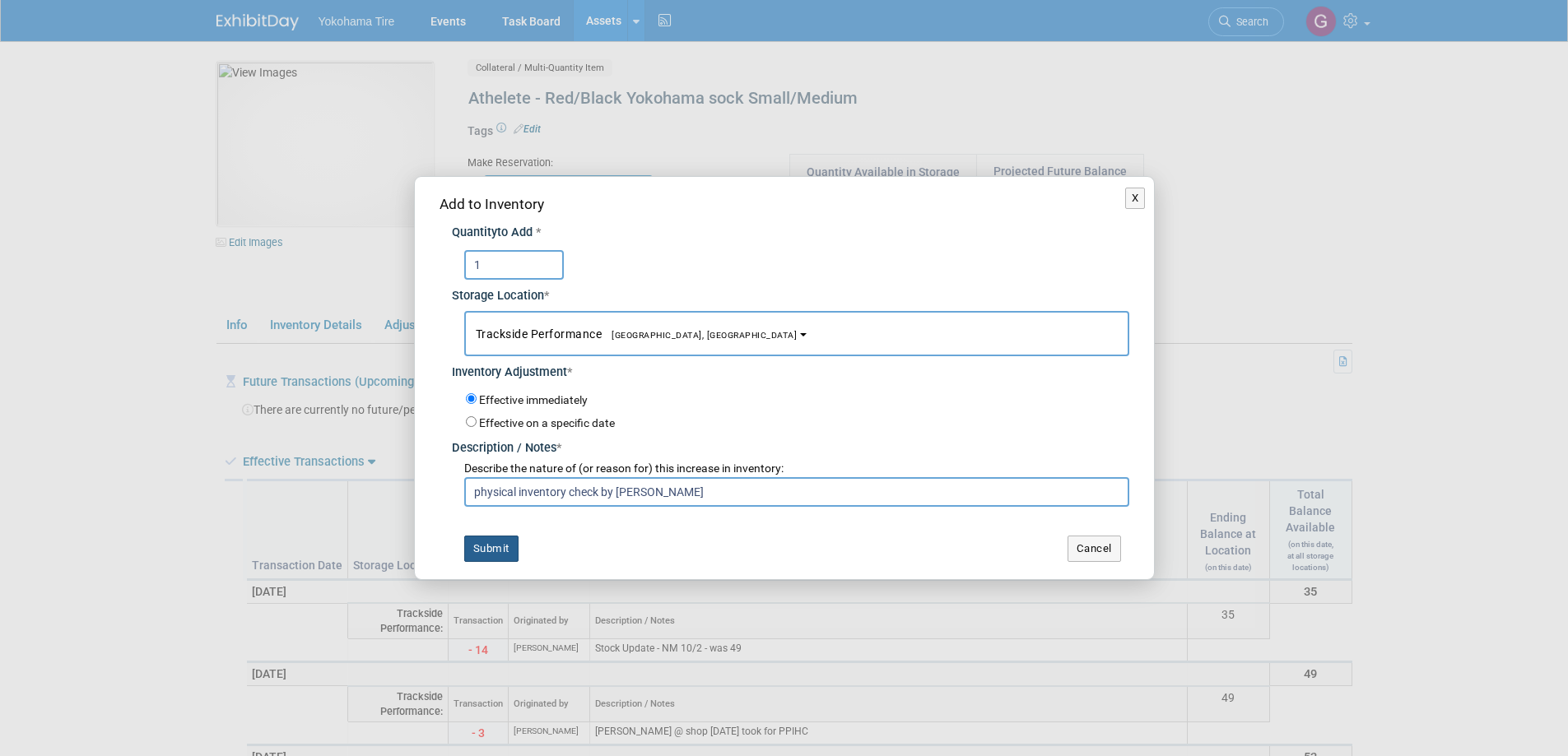
click at [506, 548] on button "Submit" at bounding box center [492, 549] width 55 height 26
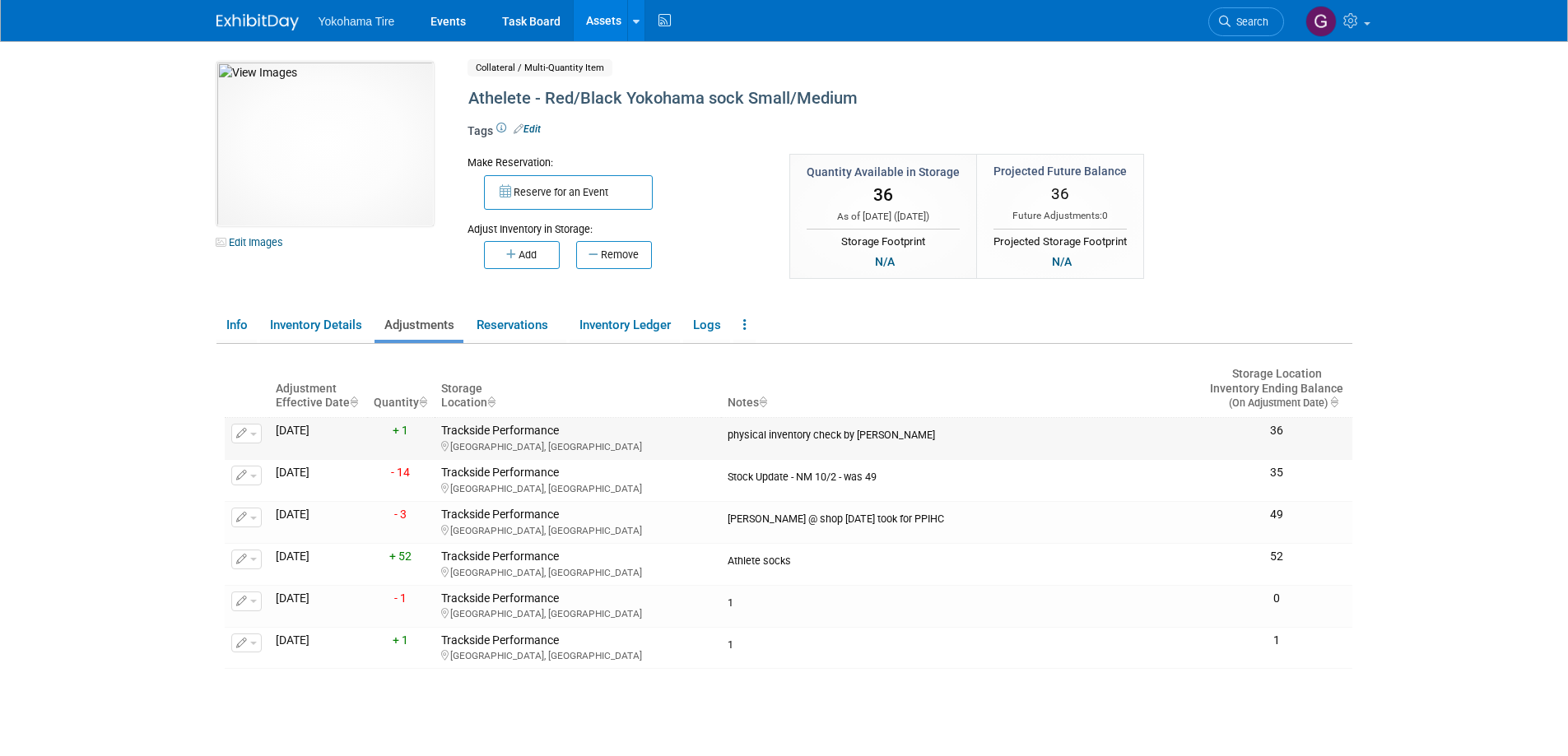
click at [252, 435] on span "button" at bounding box center [253, 434] width 7 height 3
click at [305, 485] on span "Delete Adjustment" at bounding box center [314, 486] width 101 height 13
click at [433, 509] on link "Yes" at bounding box center [428, 507] width 49 height 26
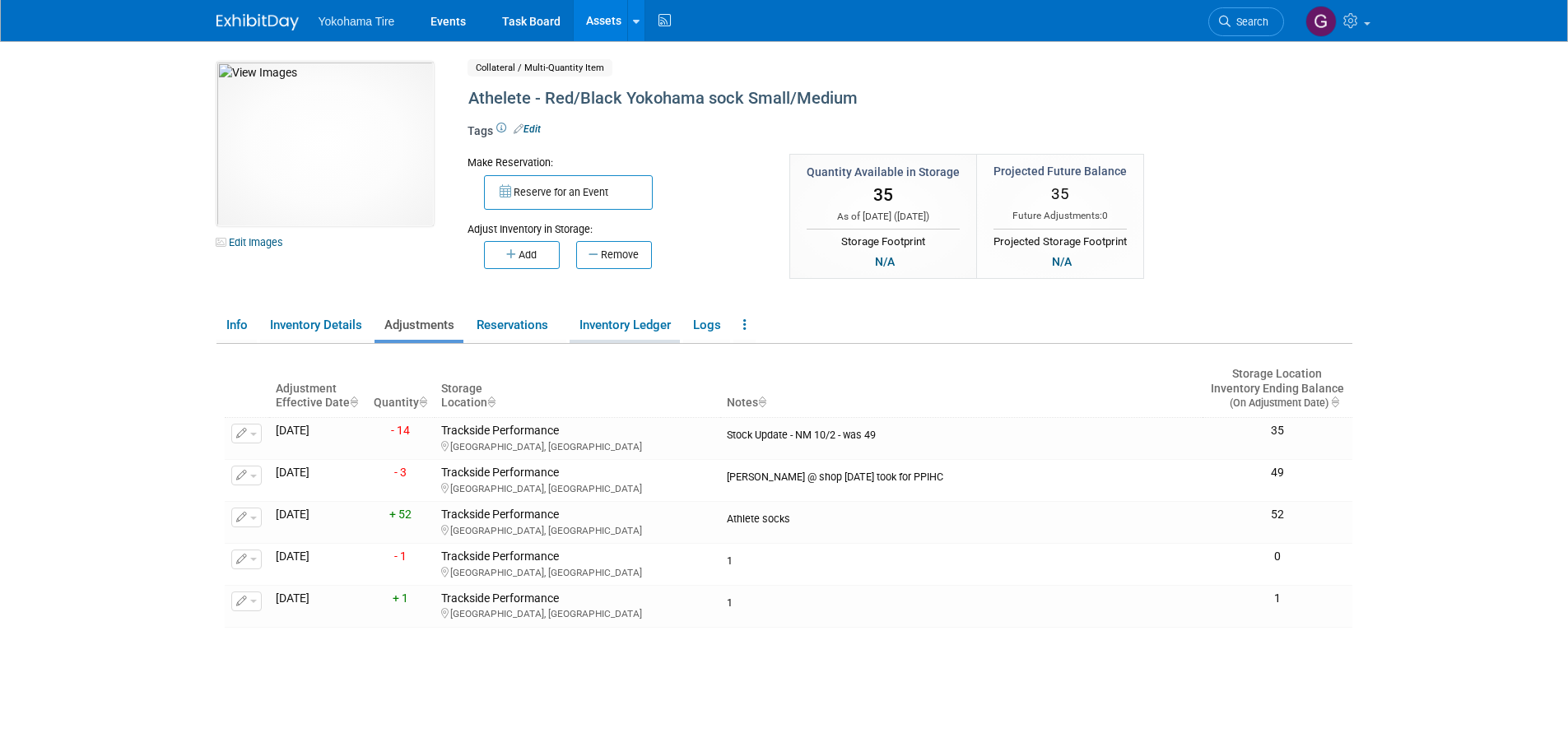
click at [625, 325] on link "Inventory Ledger" at bounding box center [624, 325] width 110 height 29
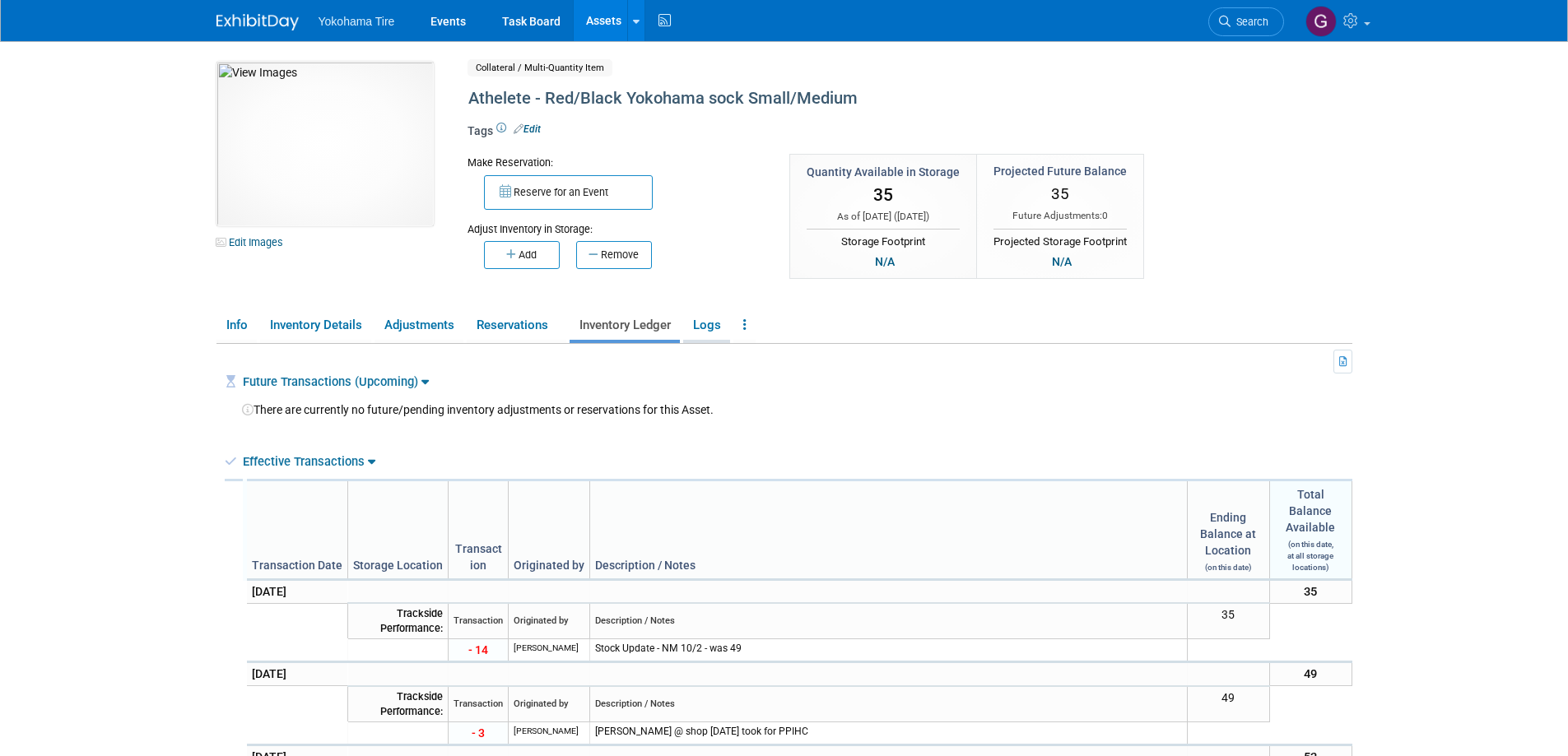
click at [704, 323] on link "Logs" at bounding box center [707, 325] width 47 height 29
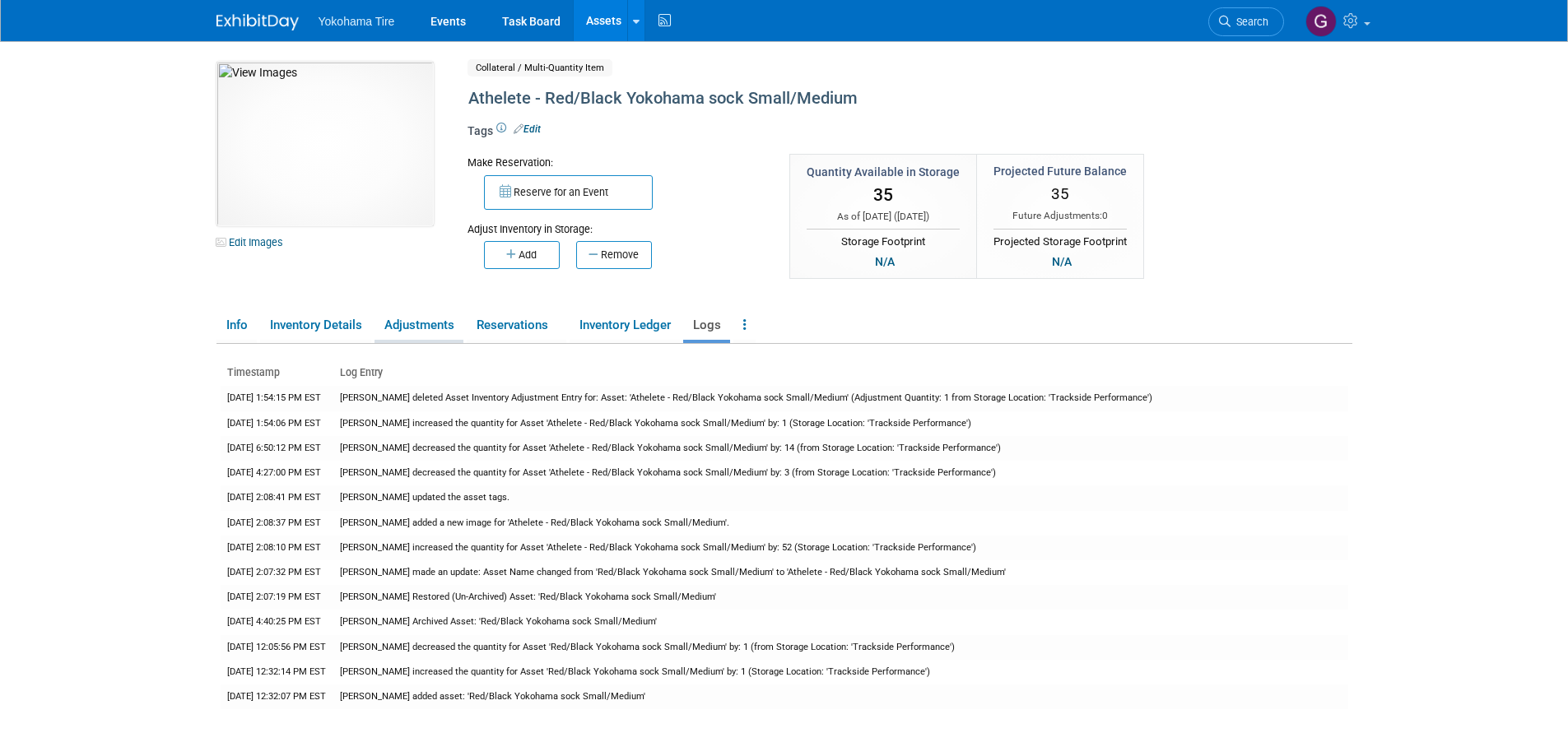
click at [402, 323] on link "Adjustments" at bounding box center [419, 325] width 89 height 29
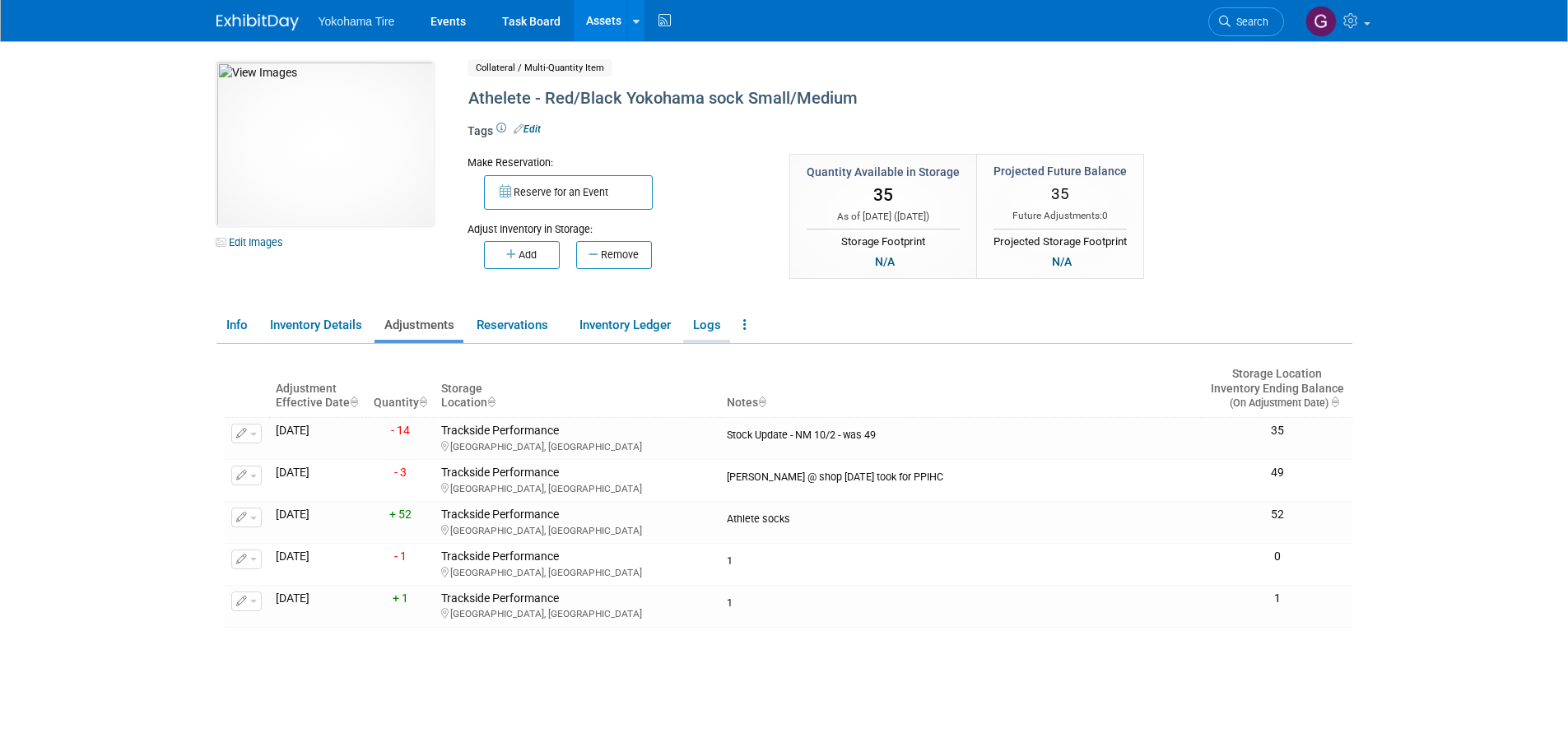
click at [698, 327] on link "Logs" at bounding box center [707, 325] width 47 height 29
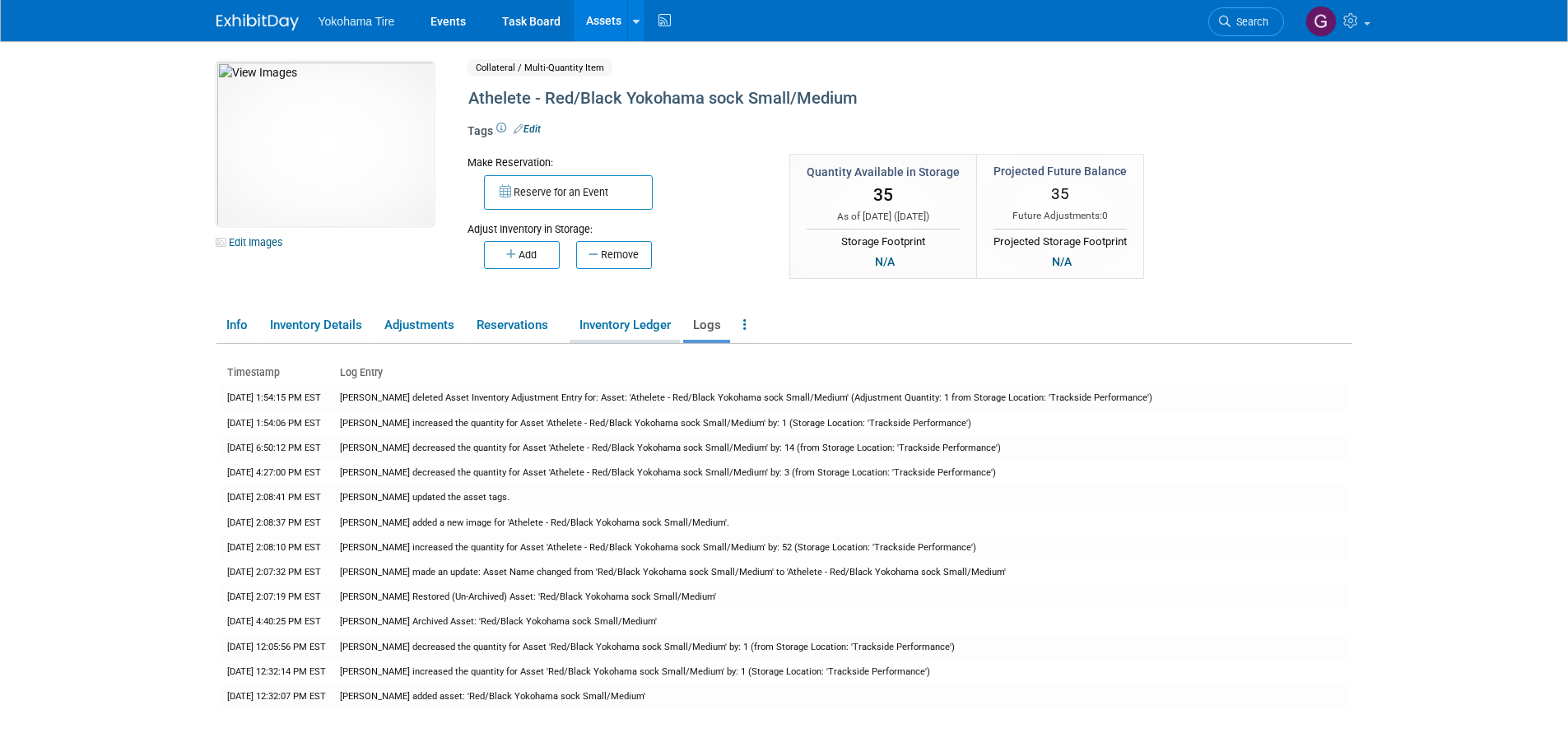
click at [612, 328] on link "Inventory Ledger" at bounding box center [624, 325] width 110 height 29
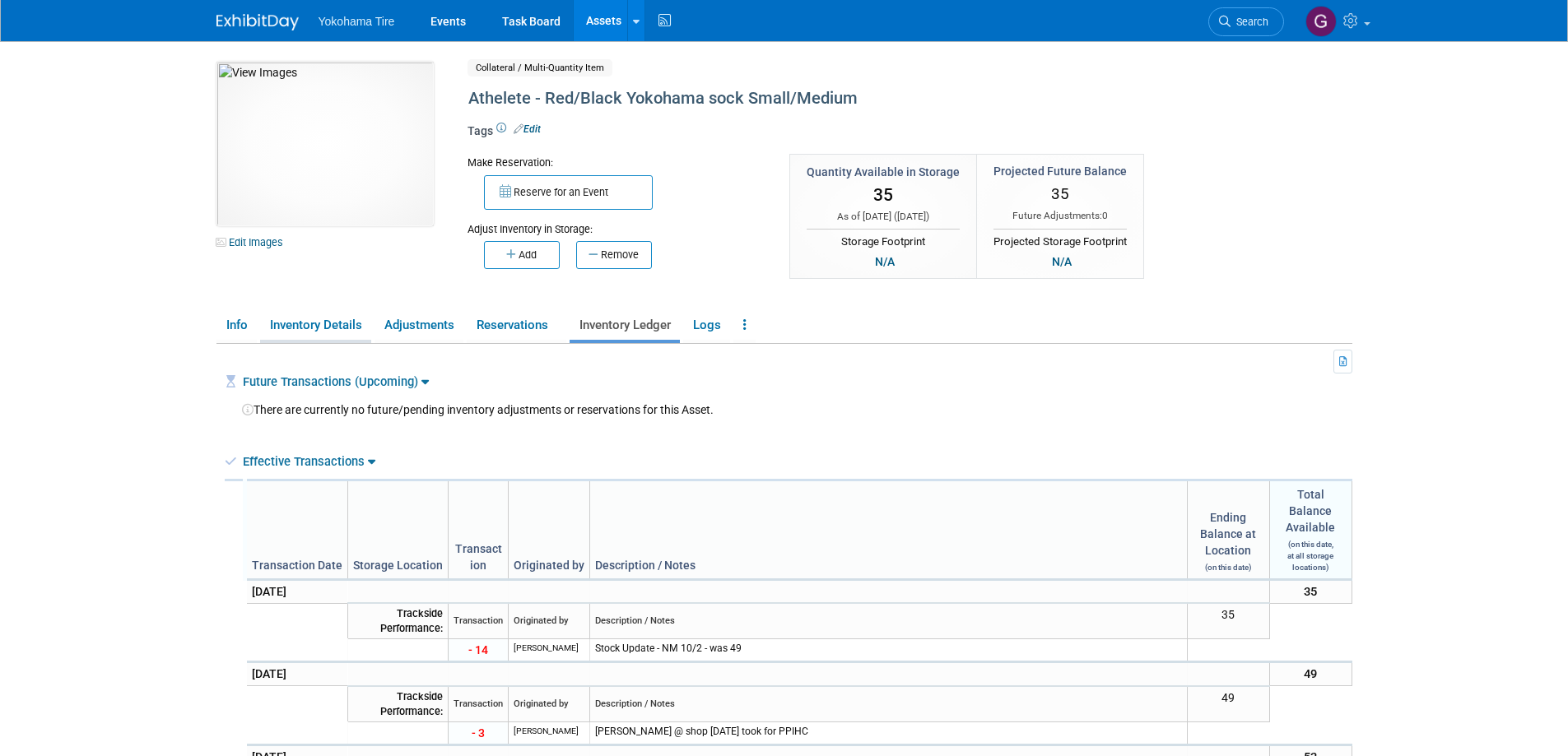
click at [330, 325] on link "Inventory Details" at bounding box center [315, 325] width 111 height 29
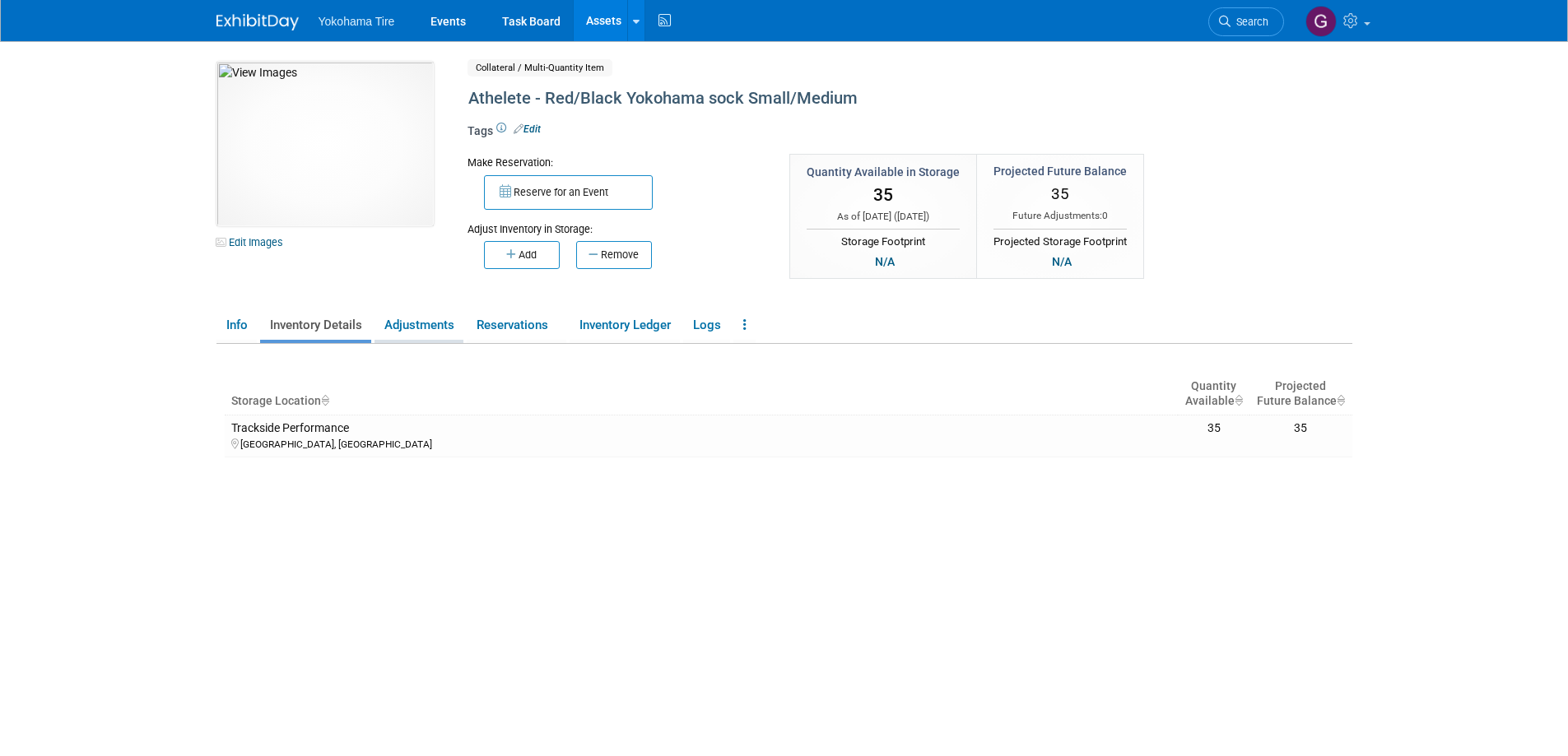
click at [428, 318] on link "Adjustments" at bounding box center [419, 325] width 89 height 29
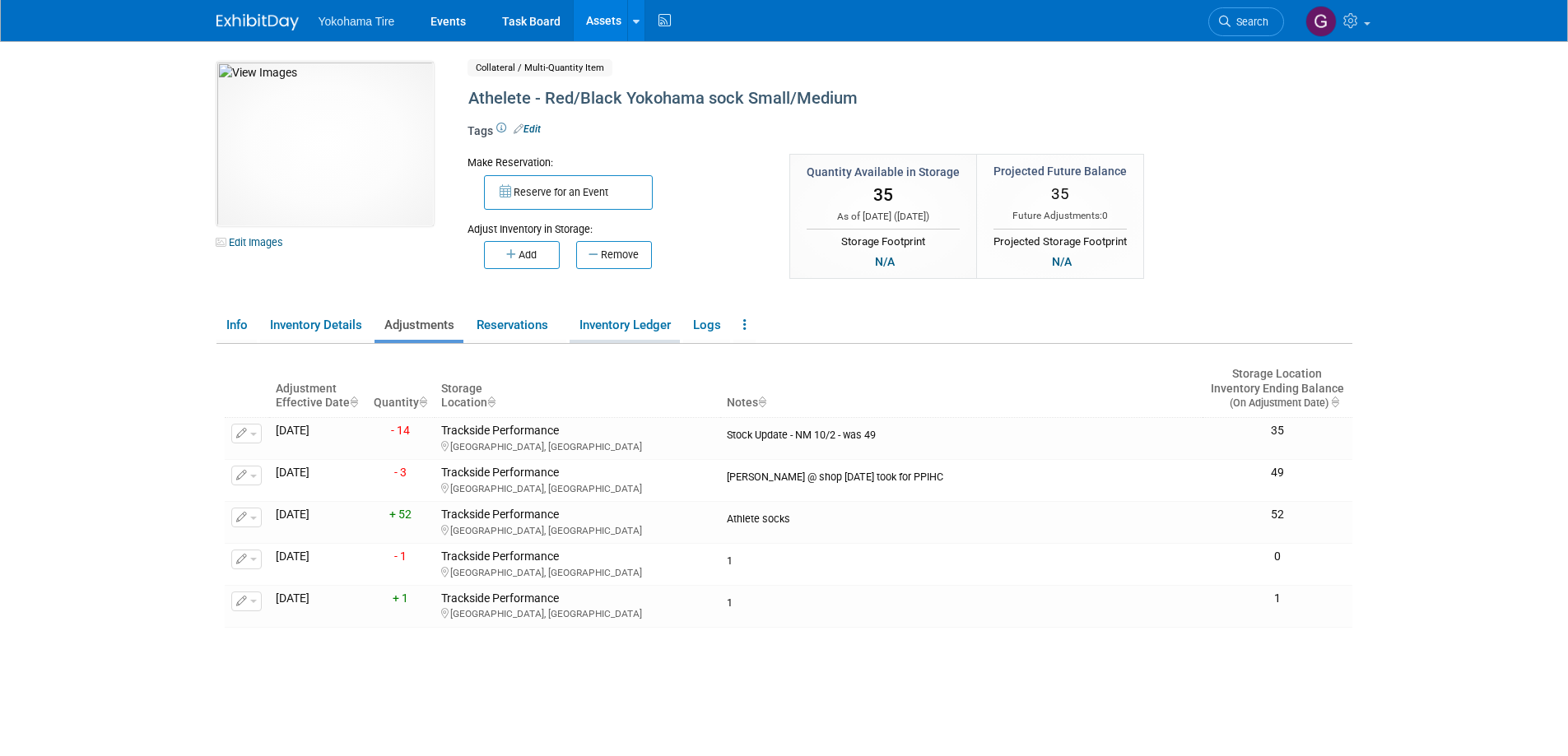
click at [607, 325] on link "Inventory Ledger" at bounding box center [624, 325] width 110 height 29
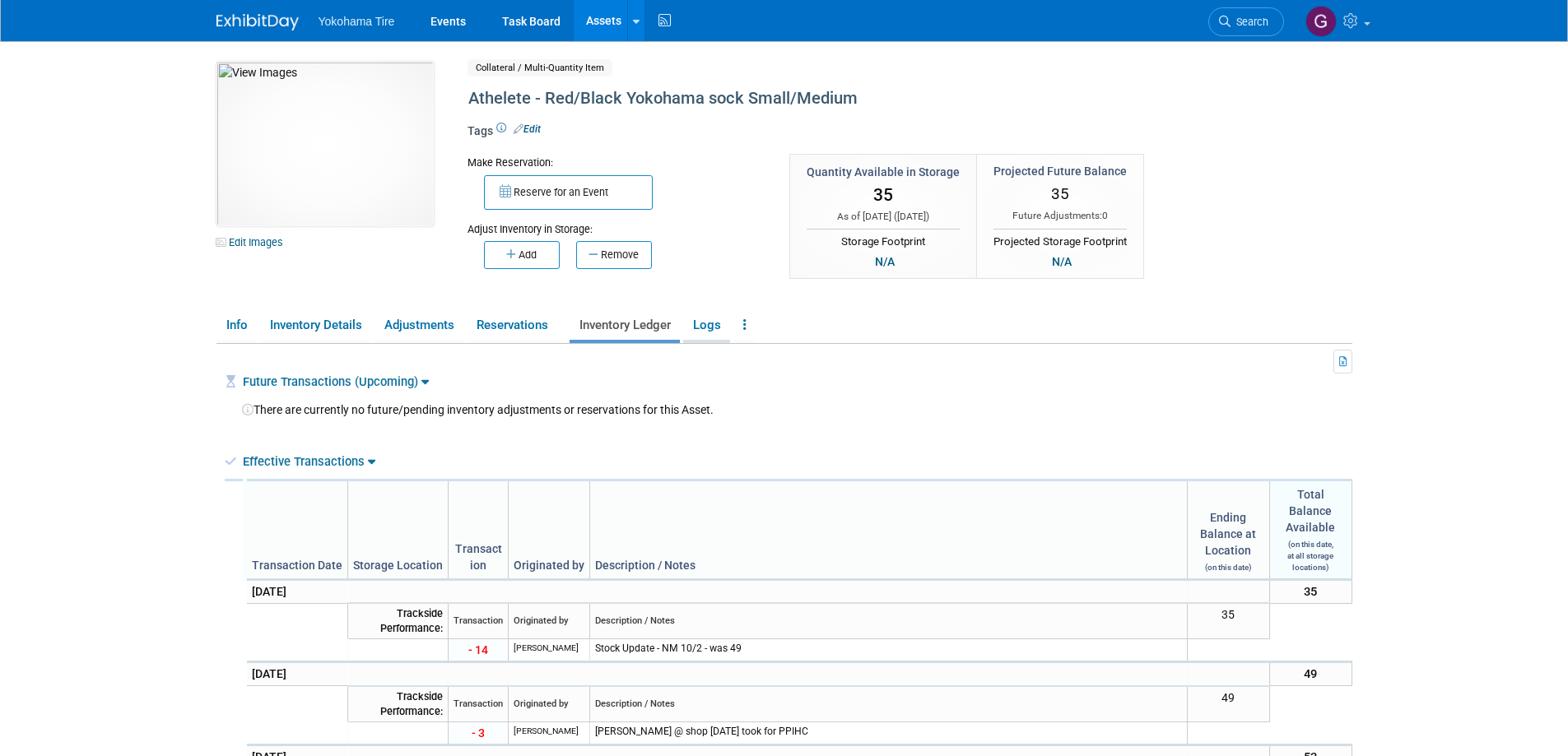
click at [703, 329] on link "Logs" at bounding box center [707, 325] width 47 height 29
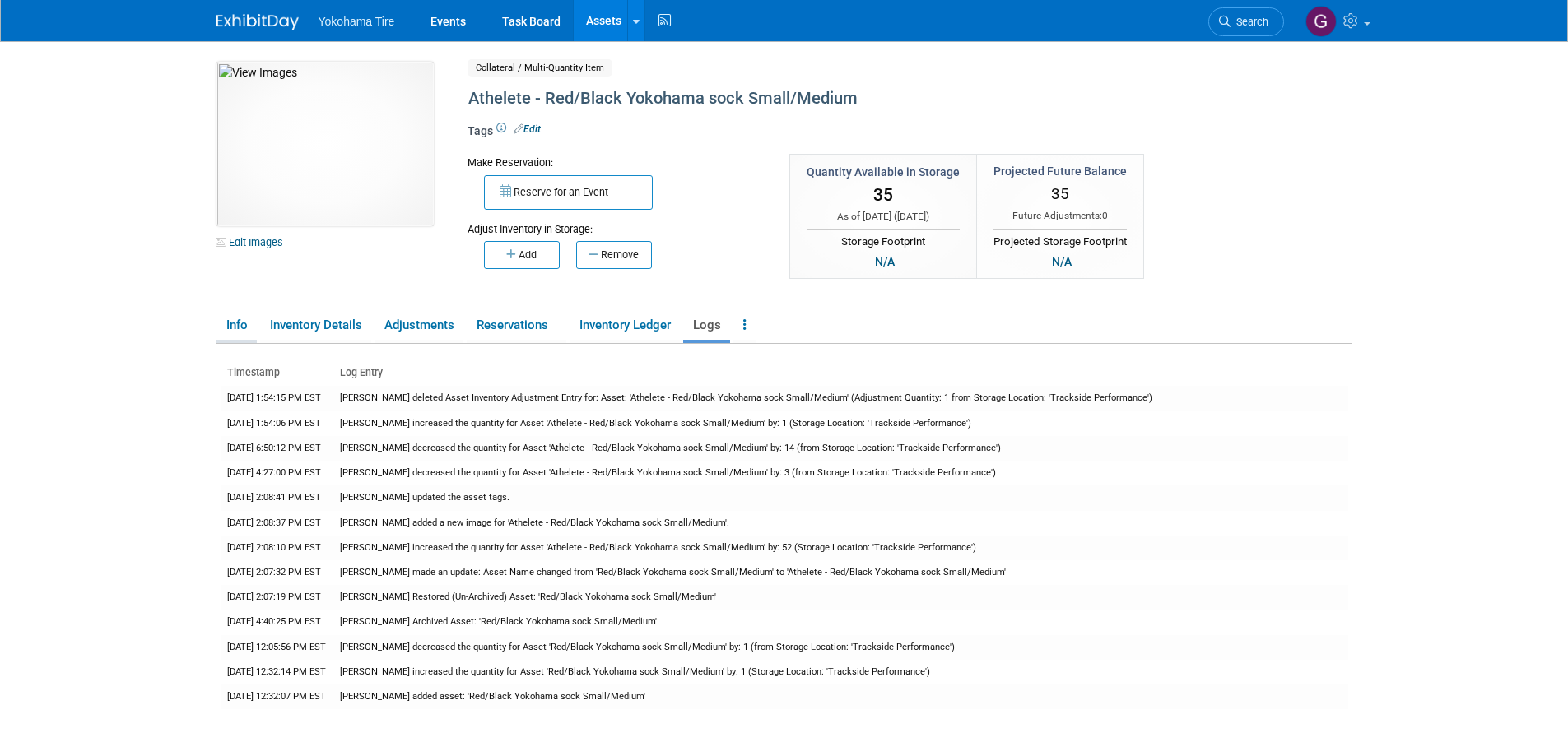
click at [232, 323] on link "Info" at bounding box center [236, 325] width 40 height 29
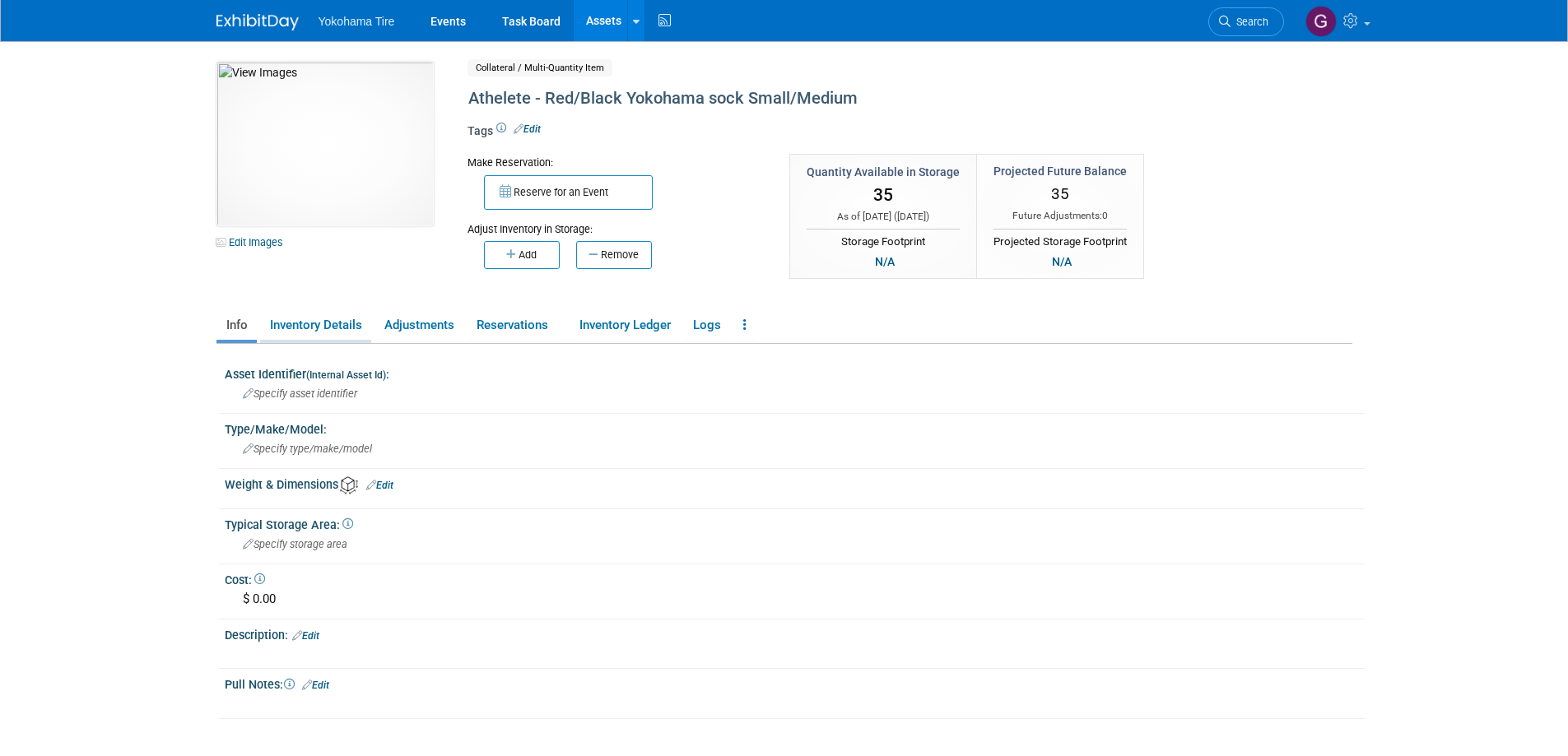
click at [332, 322] on link "Inventory Details" at bounding box center [315, 325] width 111 height 29
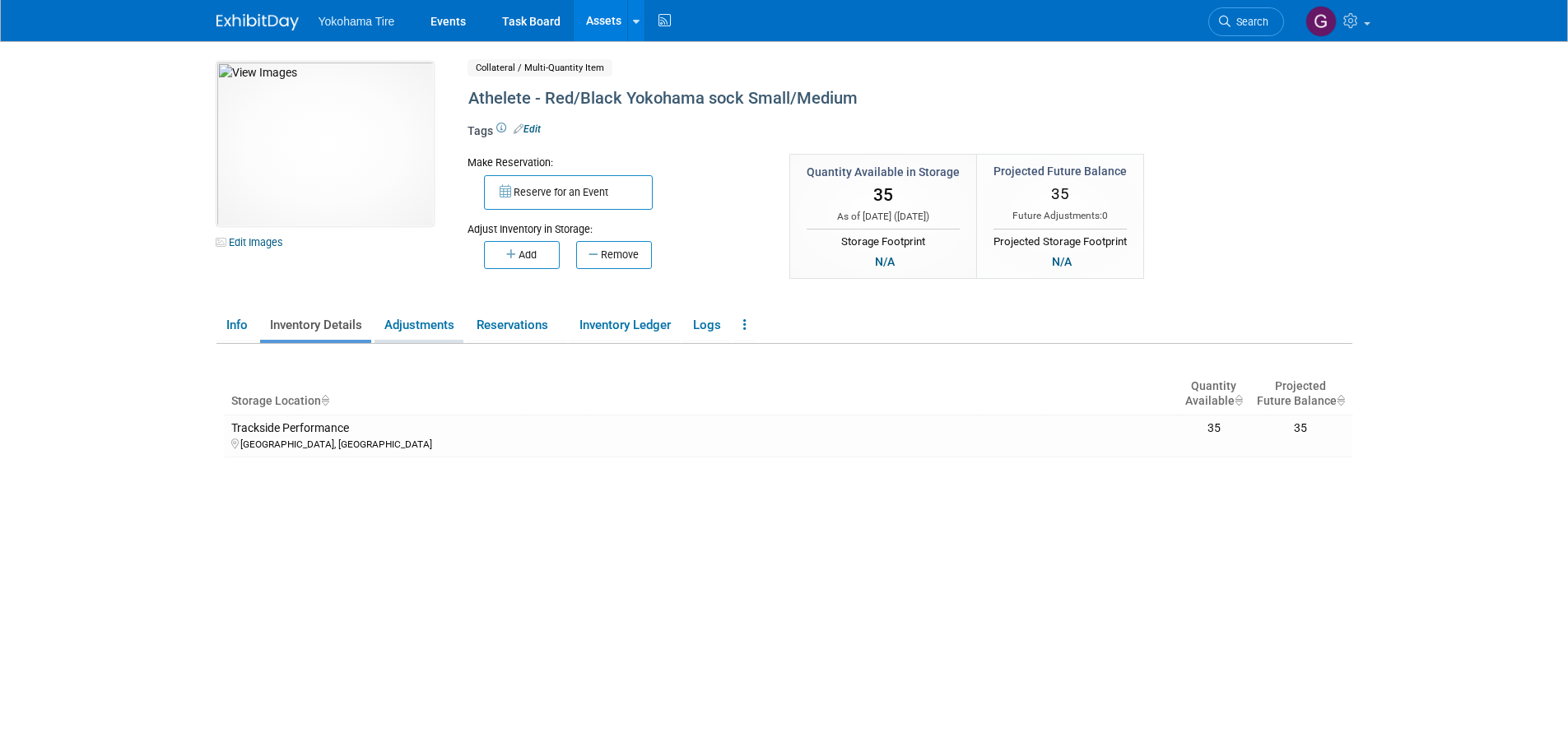
click at [395, 324] on link "Adjustments" at bounding box center [419, 325] width 89 height 29
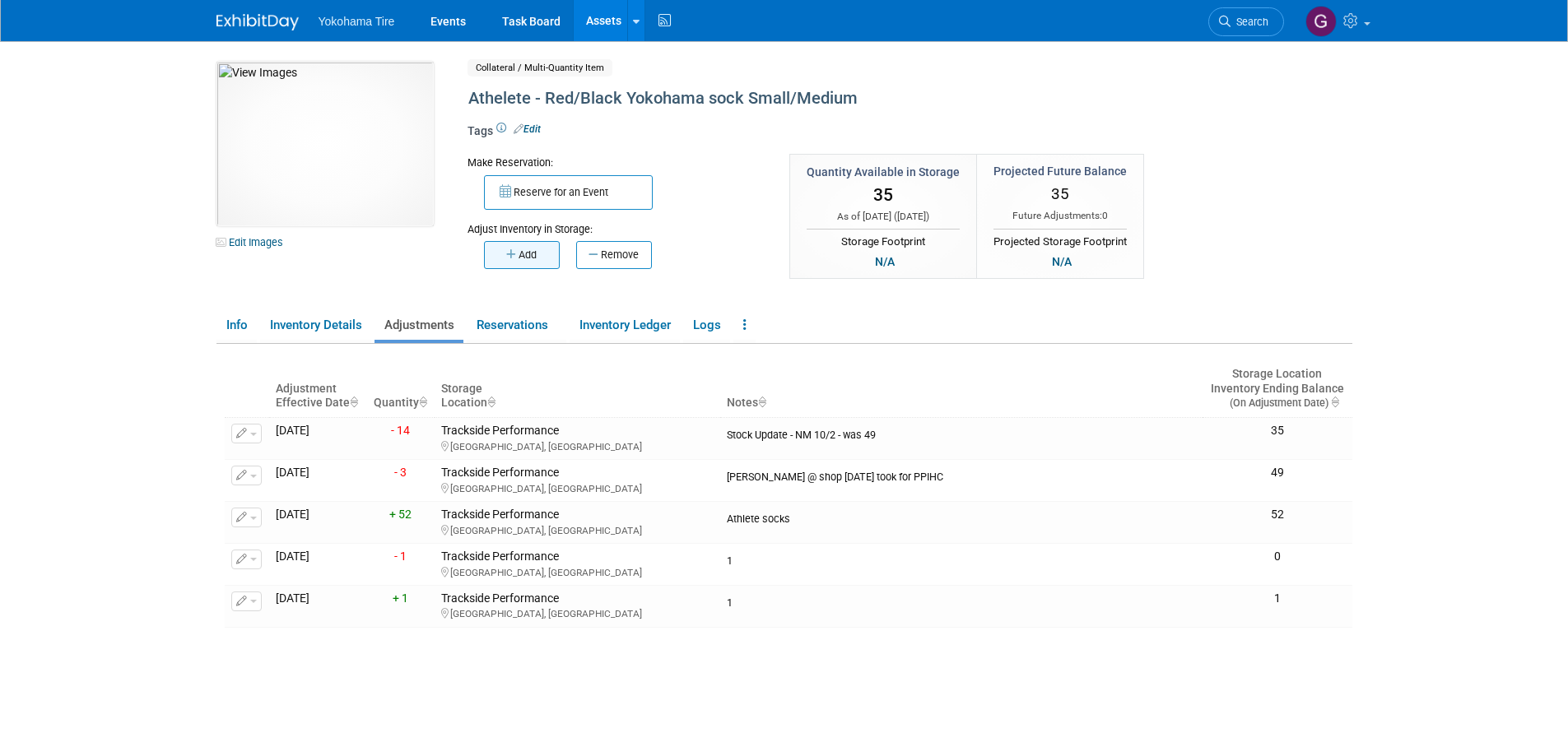
click at [524, 262] on button "Add" at bounding box center [522, 255] width 75 height 28
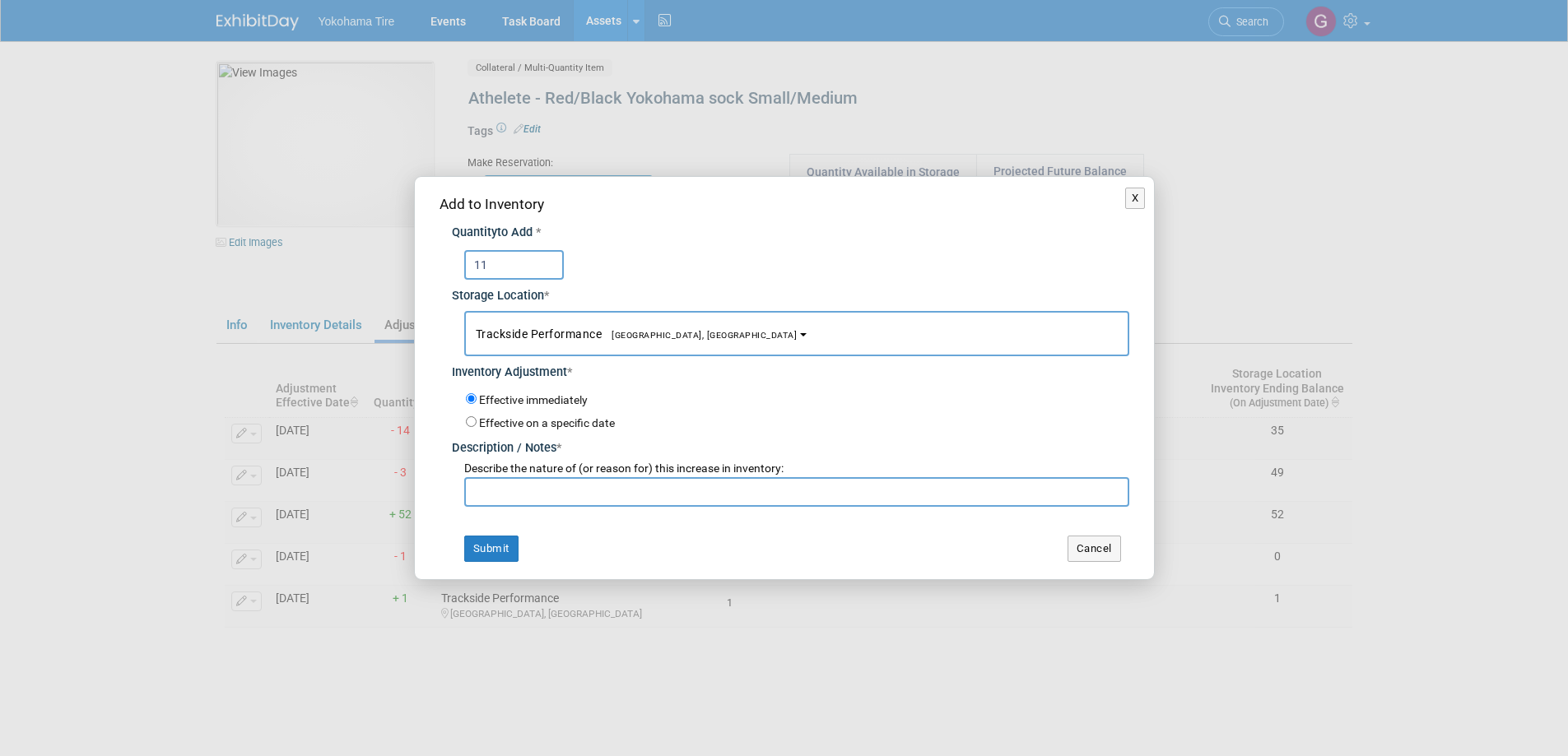
type input "1"
click at [494, 266] on input "1" at bounding box center [514, 265] width 100 height 29
type input "0"
click at [510, 491] on input "text" at bounding box center [797, 491] width 665 height 29
type input "nate"
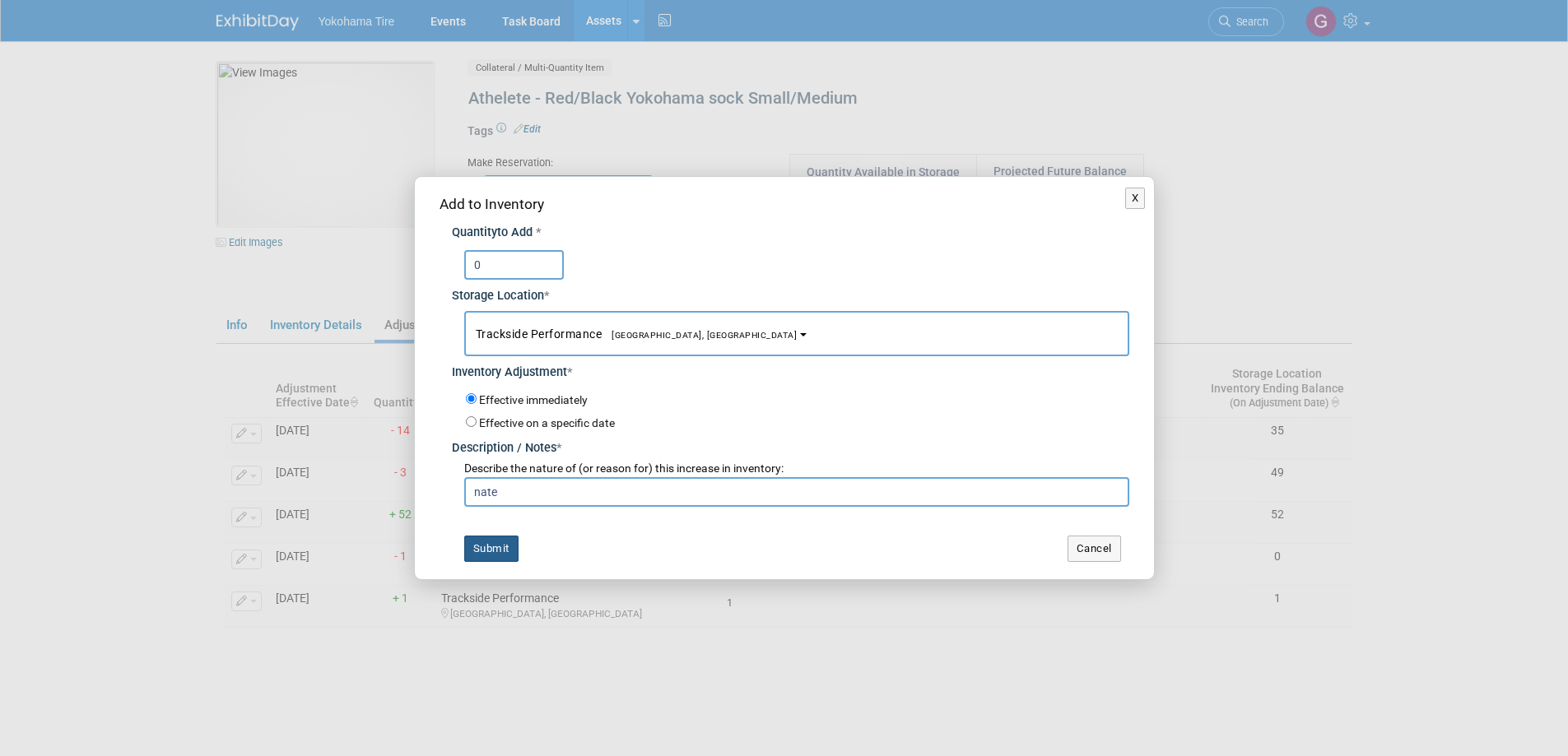
click at [489, 555] on button "Submit" at bounding box center [492, 549] width 55 height 26
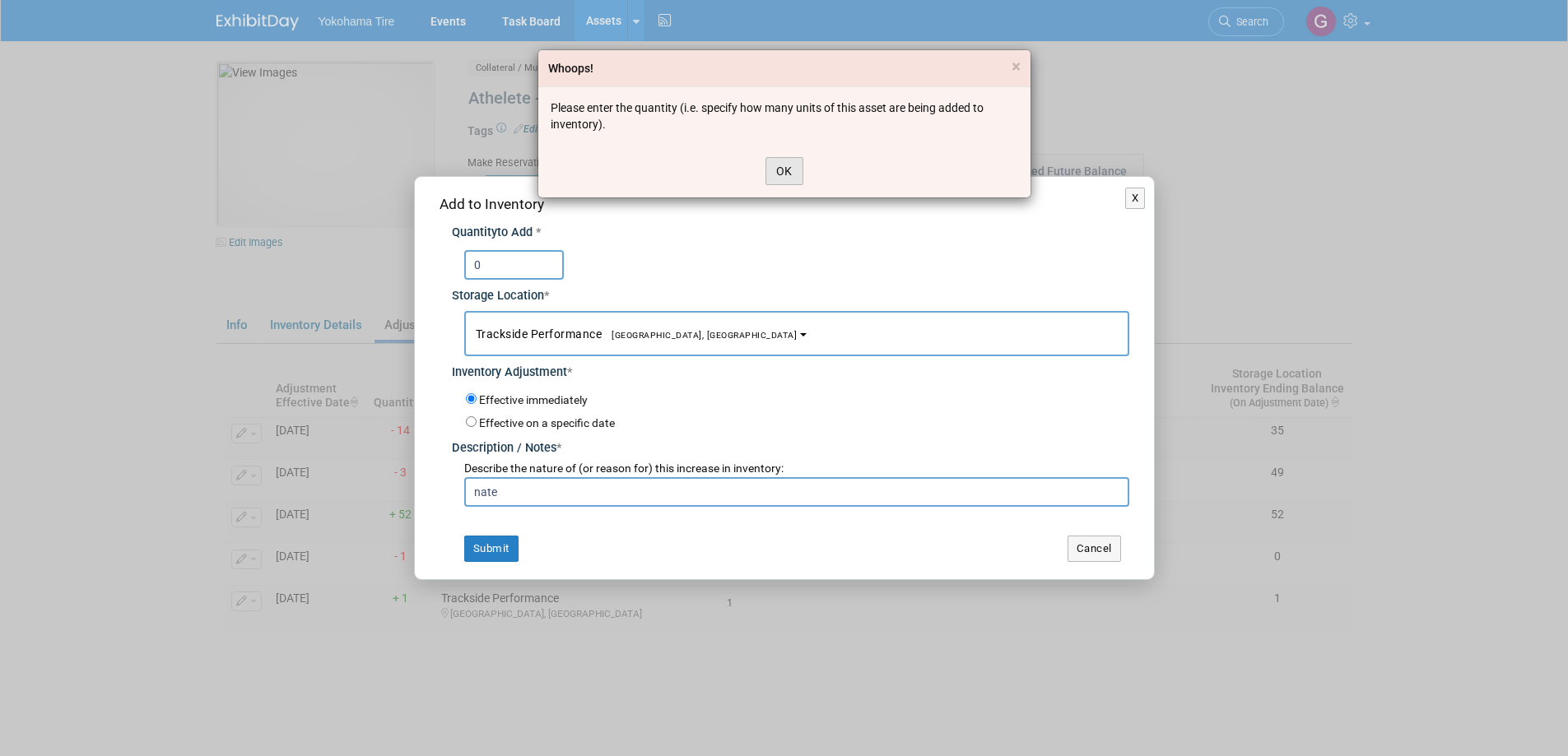
click at [793, 165] on button "OK" at bounding box center [784, 171] width 38 height 28
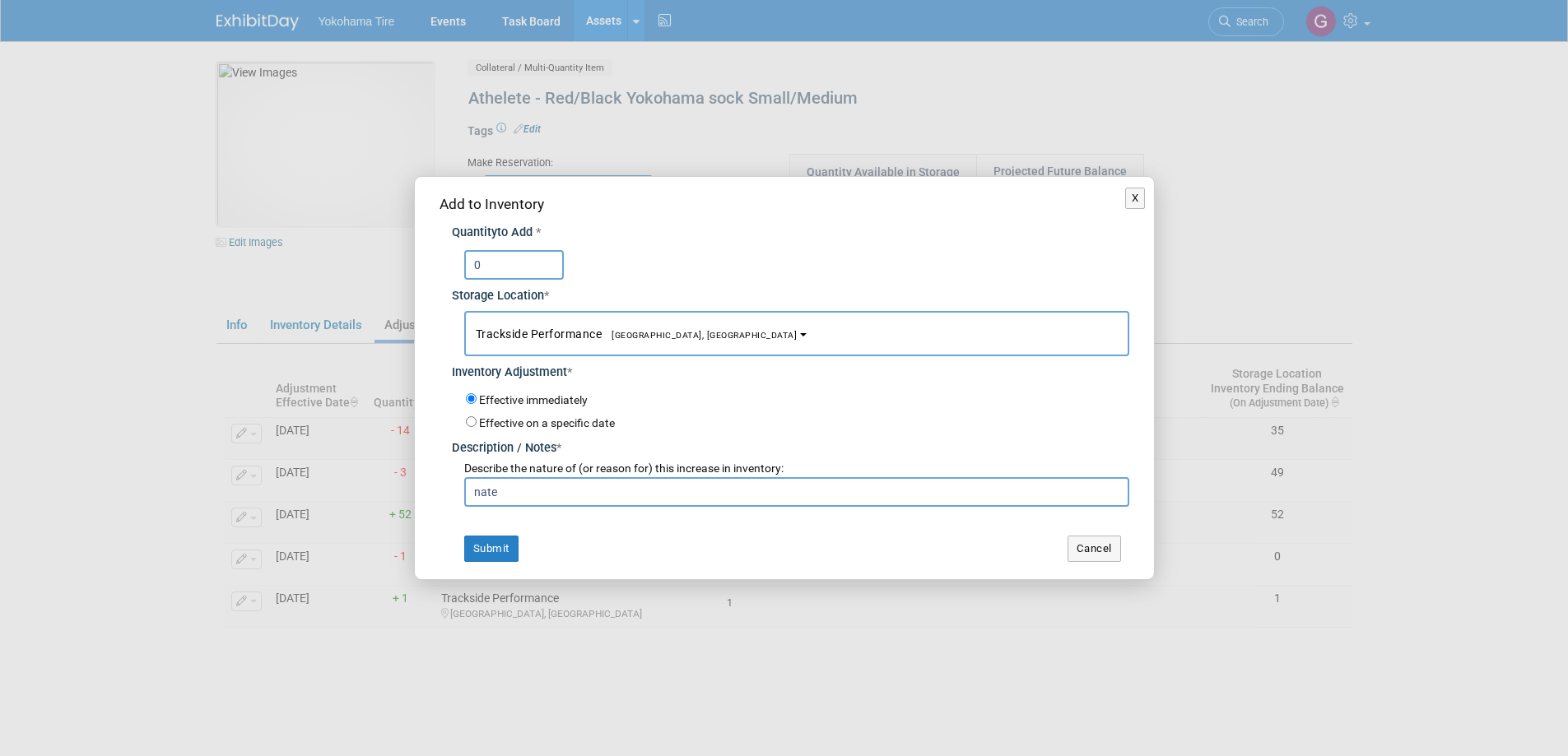
click at [496, 265] on input "0" at bounding box center [514, 265] width 100 height 29
type input "0"
type input "2"
click at [1138, 199] on button "X" at bounding box center [1136, 198] width 21 height 22
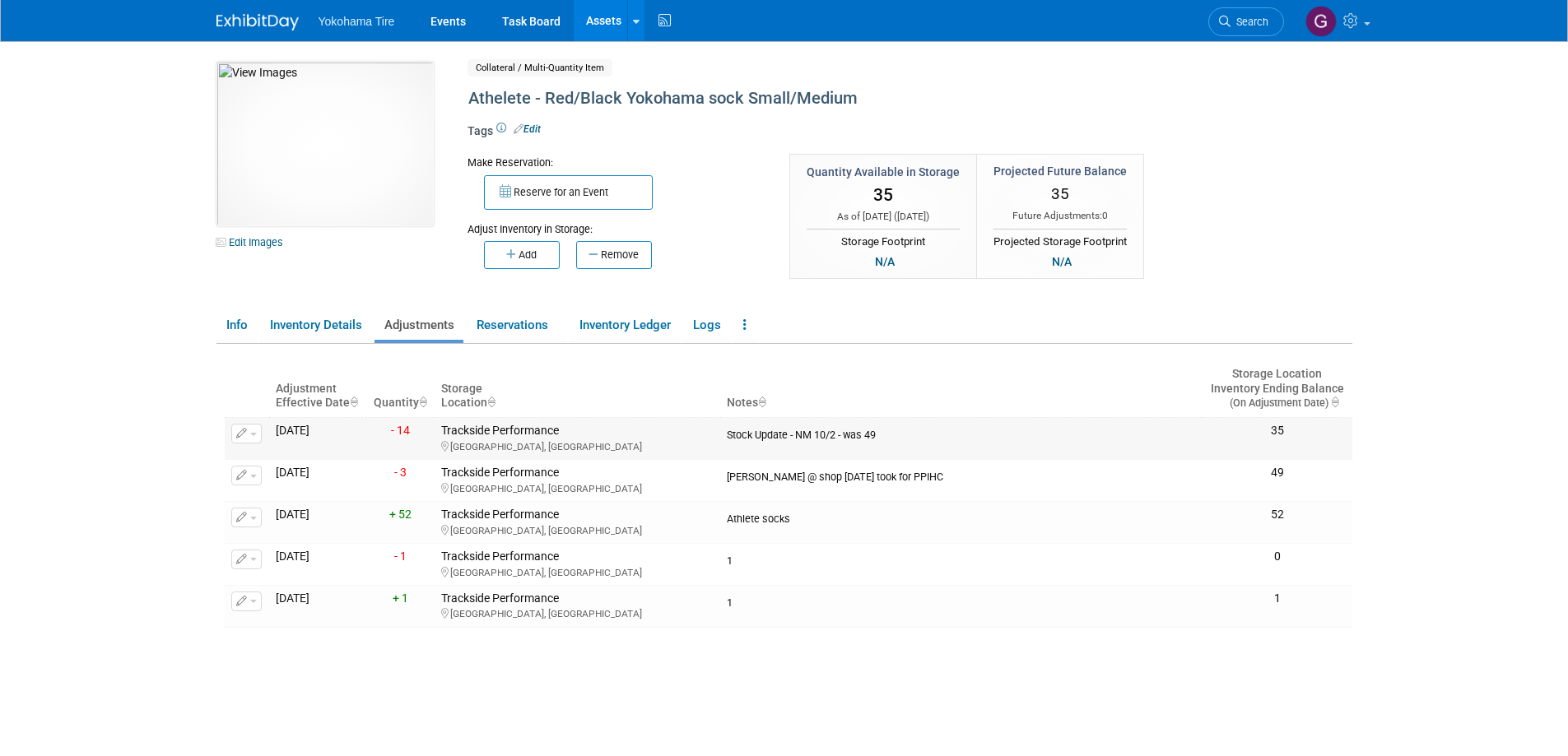
click at [252, 435] on span "button" at bounding box center [253, 434] width 7 height 3
click at [711, 326] on link "Logs" at bounding box center [707, 325] width 47 height 29
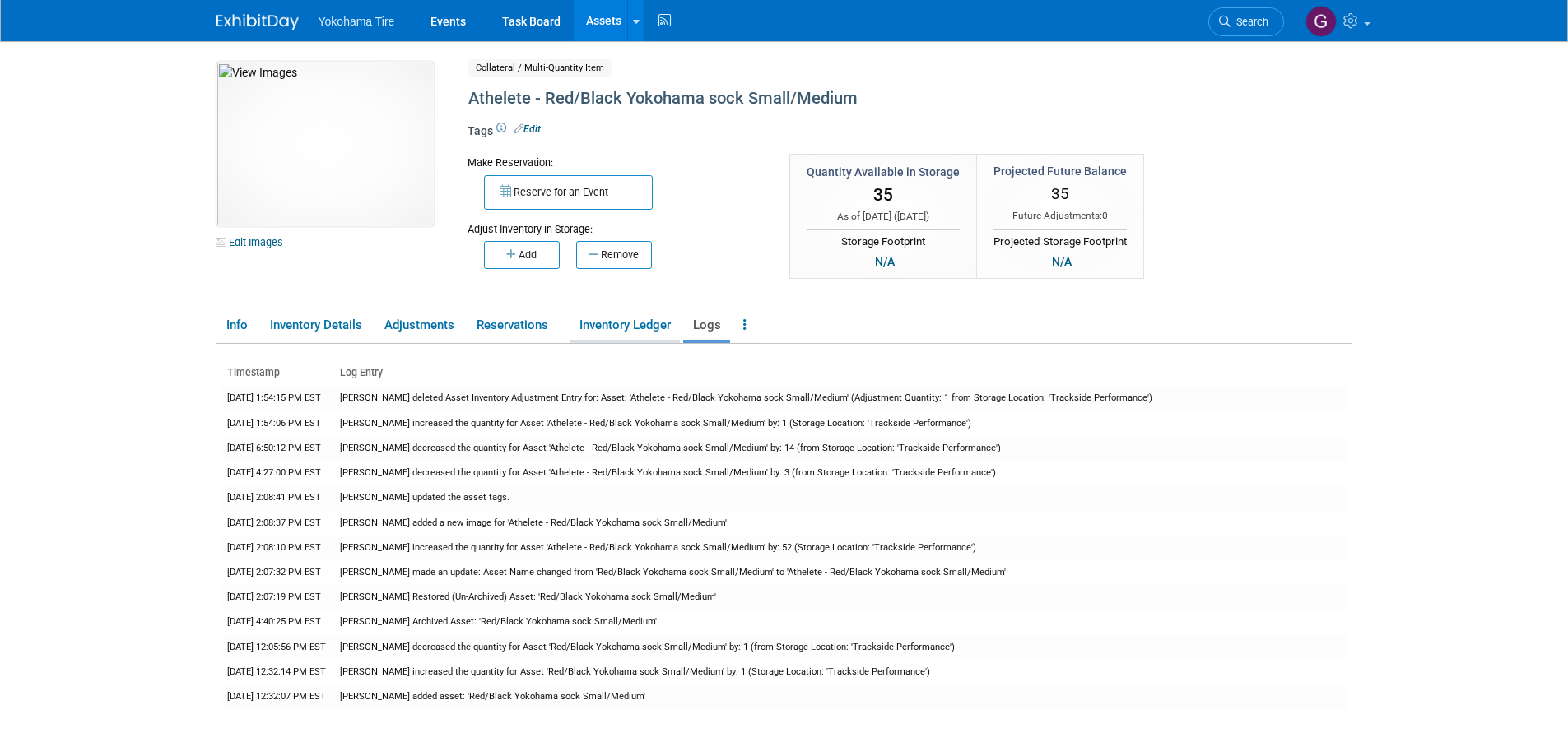
click at [627, 323] on link "Inventory Ledger" at bounding box center [624, 325] width 110 height 29
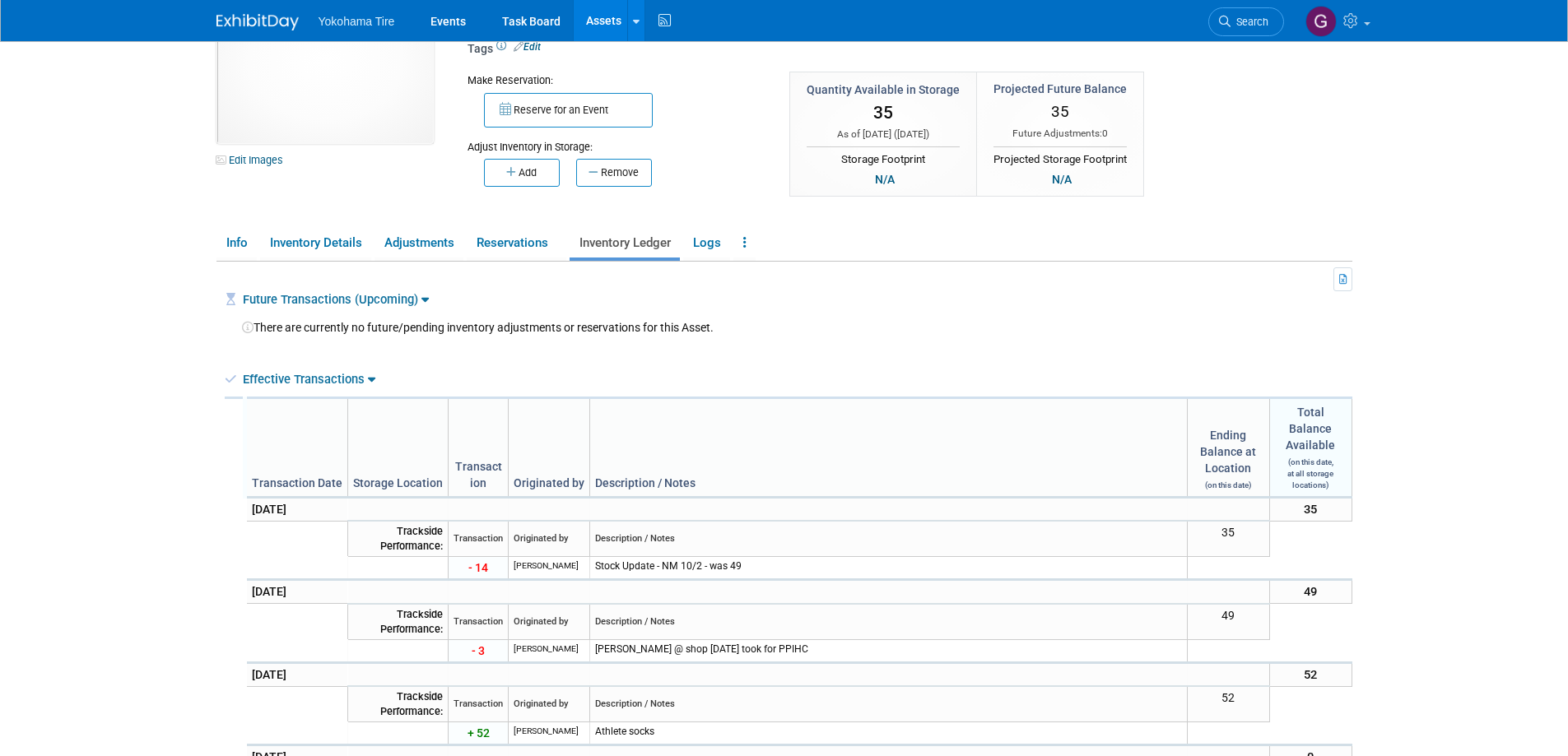
scroll to position [165, 0]
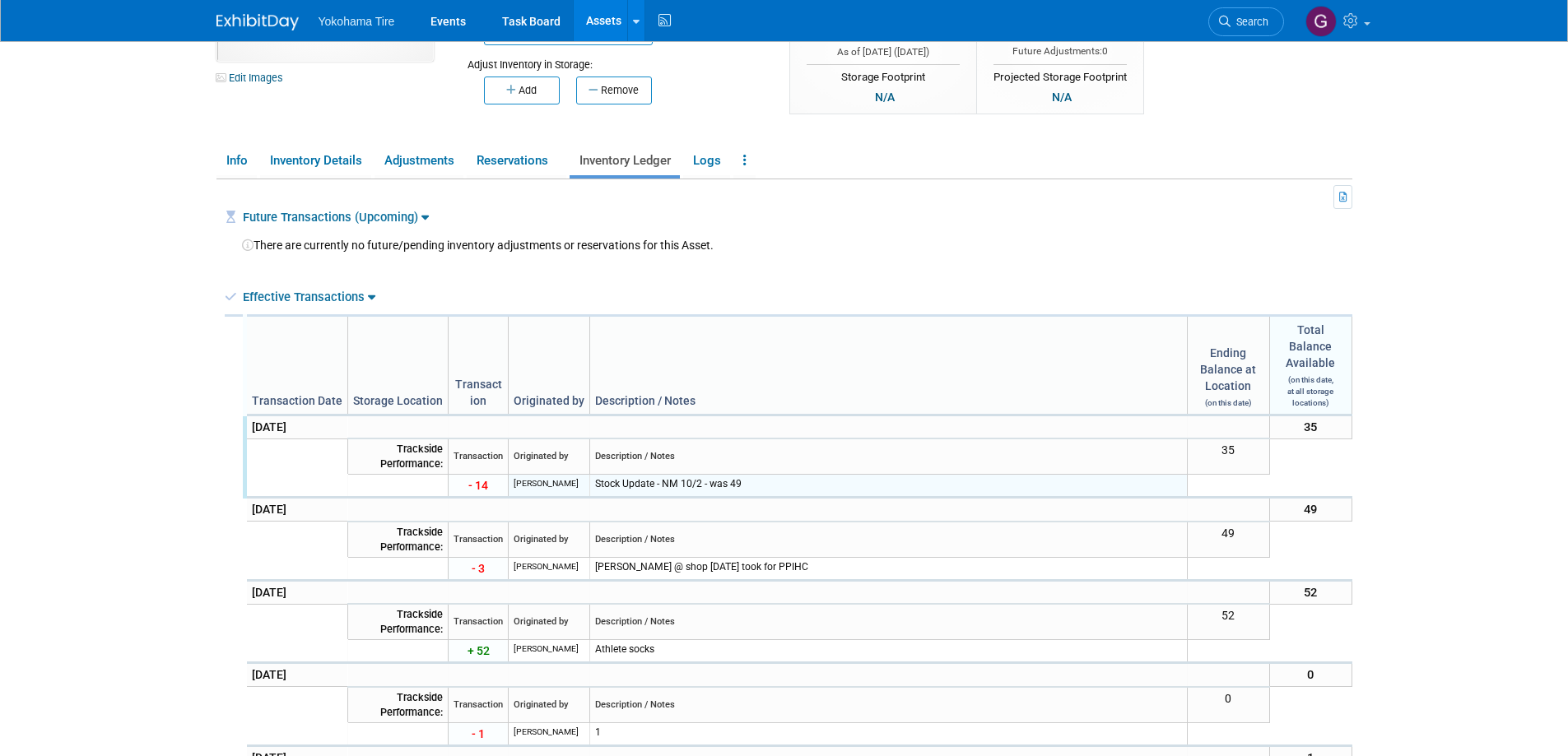
click at [488, 481] on td "- 14" at bounding box center [478, 486] width 60 height 23
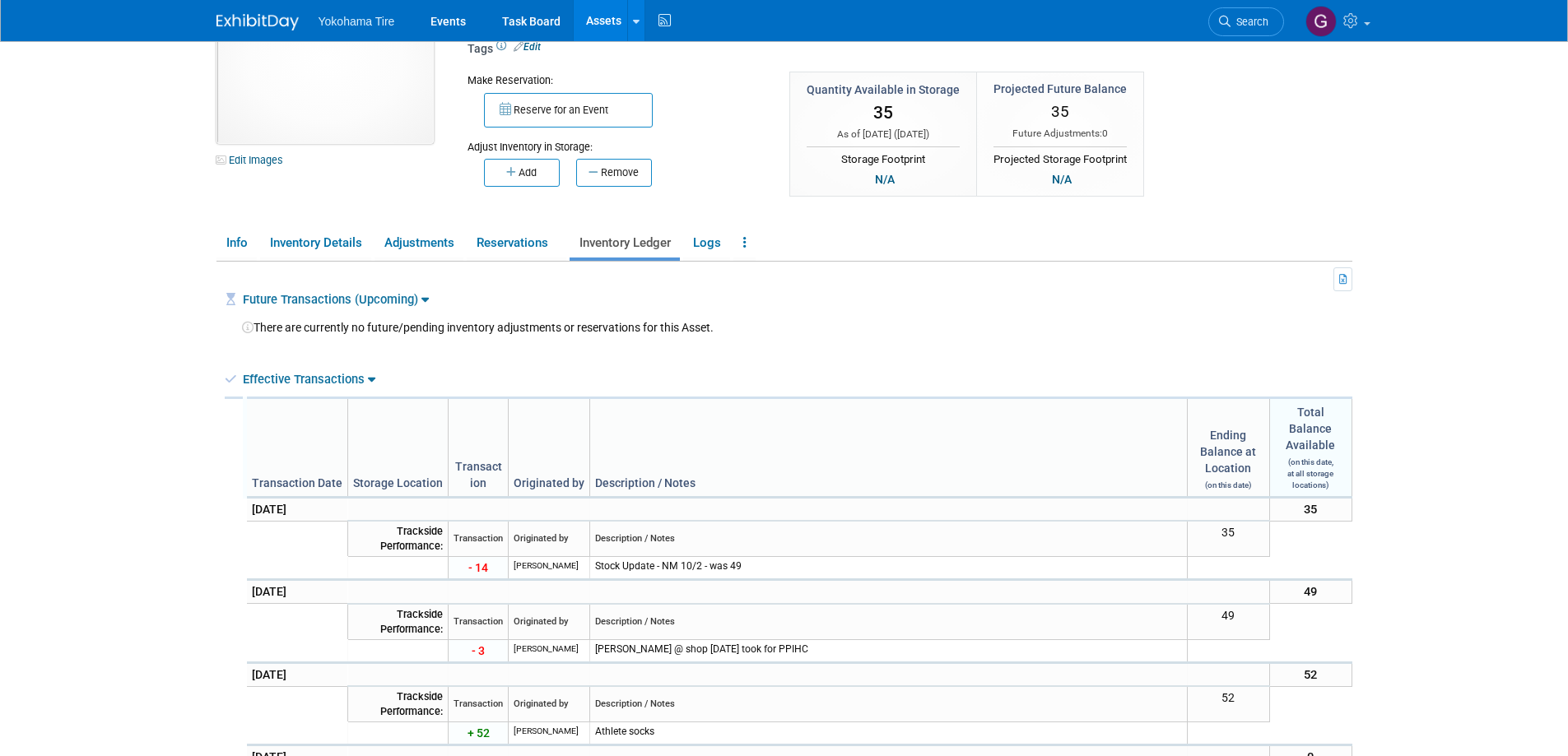
scroll to position [0, 0]
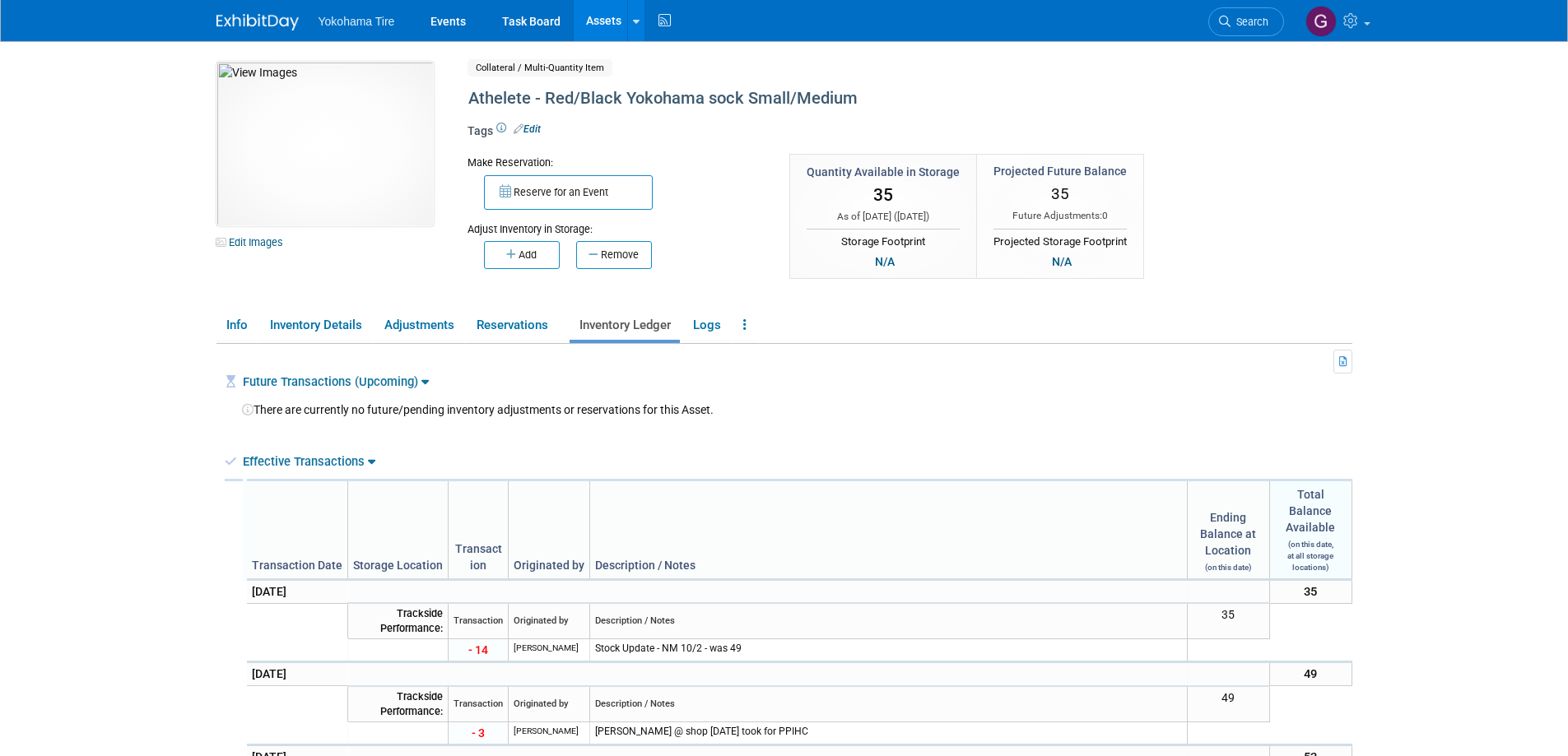
click at [618, 17] on link "Assets" at bounding box center [604, 21] width 60 height 41
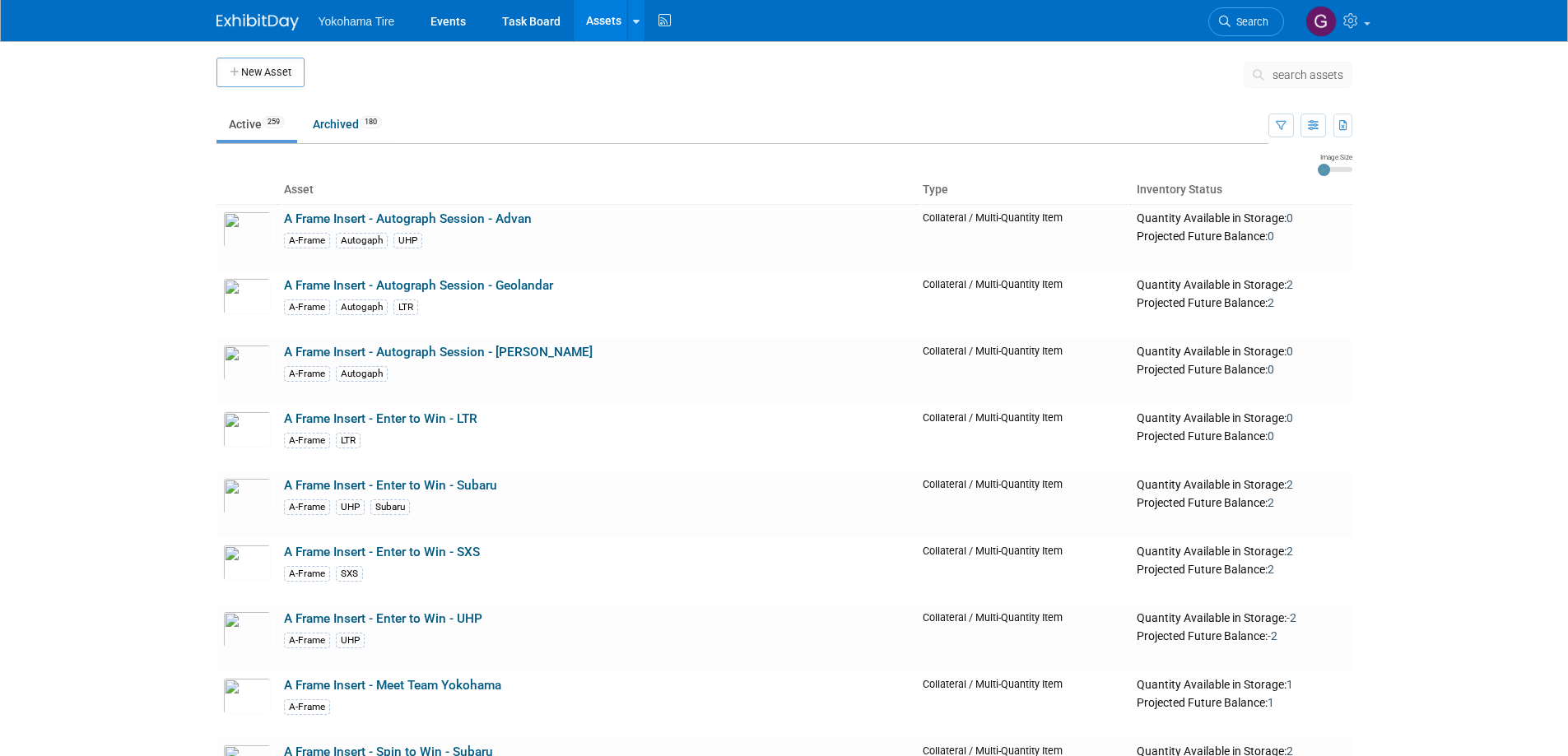
click at [619, 17] on link "Assets" at bounding box center [604, 21] width 60 height 41
click at [635, 18] on icon at bounding box center [636, 21] width 7 height 10
click at [626, 301] on div "A-Frame Autogaph LTR" at bounding box center [597, 306] width 626 height 18
